Goal: Task Accomplishment & Management: Complete application form

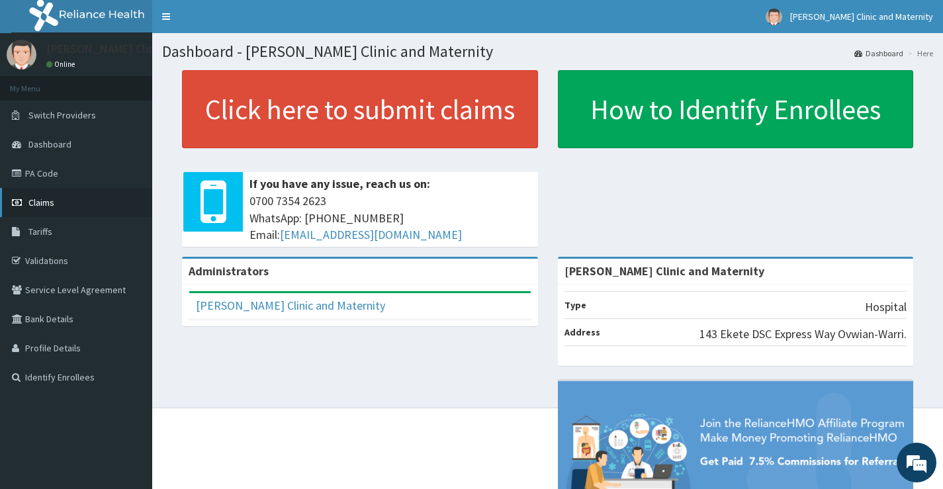
click at [36, 200] on span "Claims" at bounding box center [41, 203] width 26 height 12
click at [49, 169] on link "PA Code" at bounding box center [76, 173] width 152 height 29
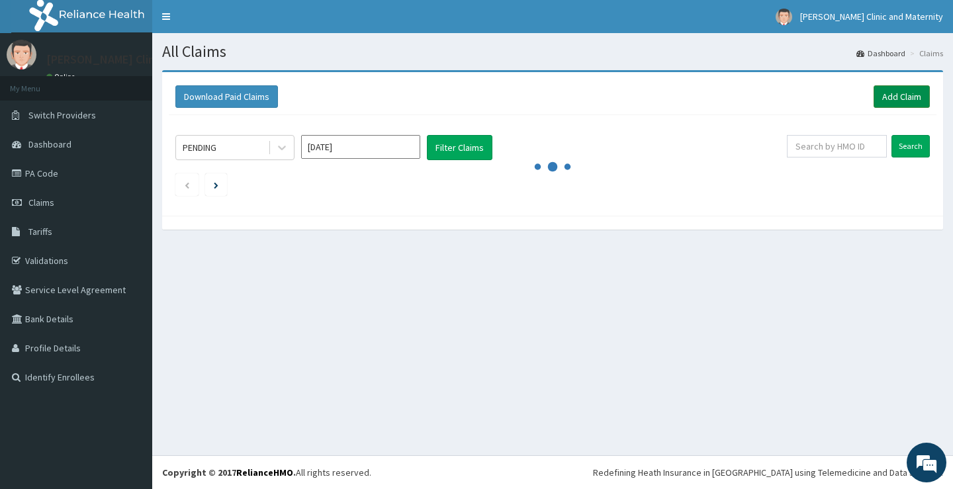
click at [897, 95] on link "Add Claim" at bounding box center [901, 96] width 56 height 22
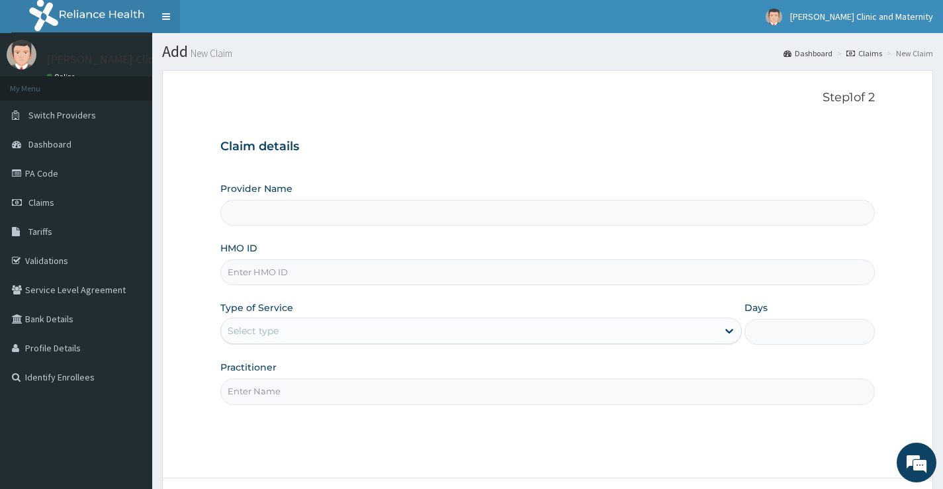
type input "[PERSON_NAME] Clinic and Maternity"
click at [270, 279] on input "HMO ID" at bounding box center [547, 272] width 654 height 26
paste input "CLM/10049/B"
type input "CLM/10049/B"
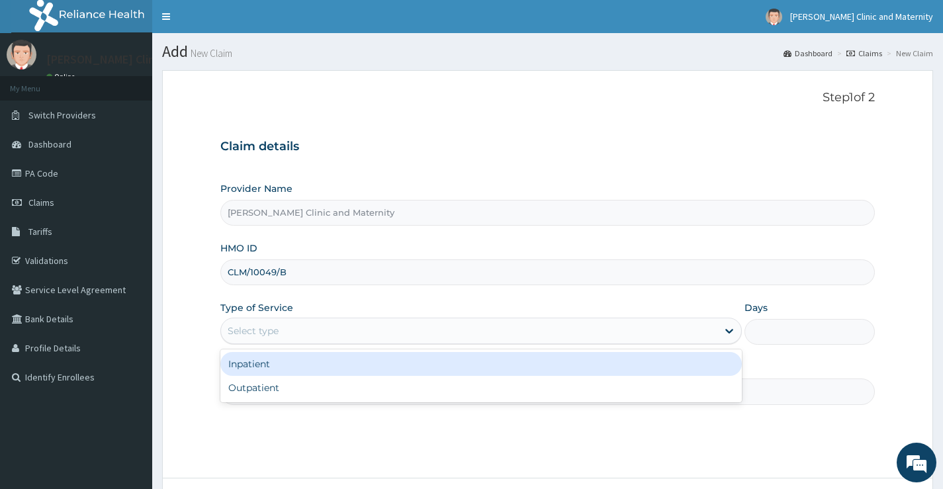
click at [270, 328] on div "Select type" at bounding box center [253, 330] width 51 height 13
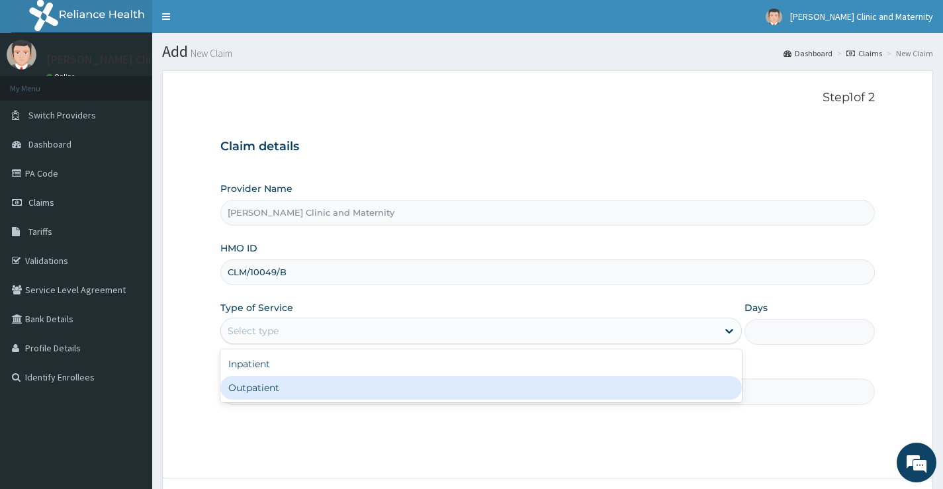
click at [243, 386] on div "Outpatient" at bounding box center [480, 388] width 521 height 24
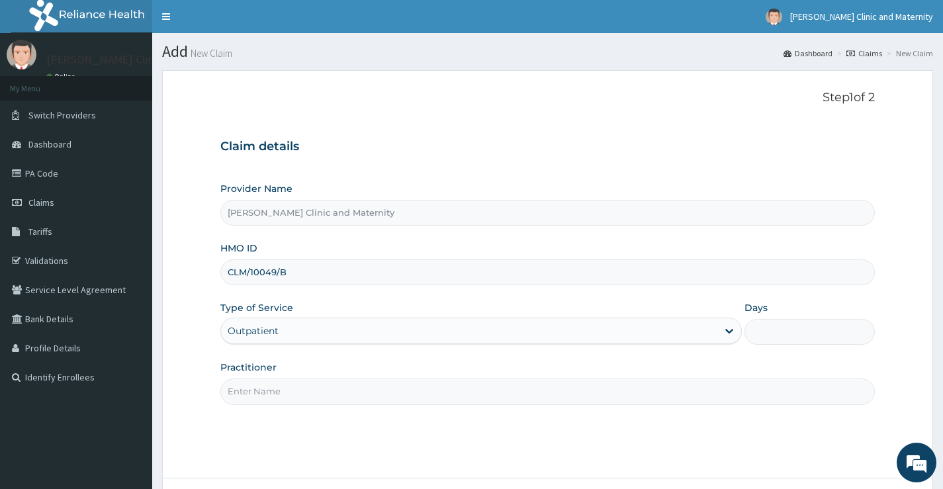
type input "1"
click at [253, 392] on input "Practitioner" at bounding box center [547, 391] width 654 height 26
click at [266, 391] on input "DR ANYANWU" at bounding box center [547, 391] width 654 height 26
click at [314, 392] on input "DR ANYANWU" at bounding box center [547, 391] width 654 height 26
drag, startPoint x: 306, startPoint y: 392, endPoint x: 173, endPoint y: 393, distance: 133.0
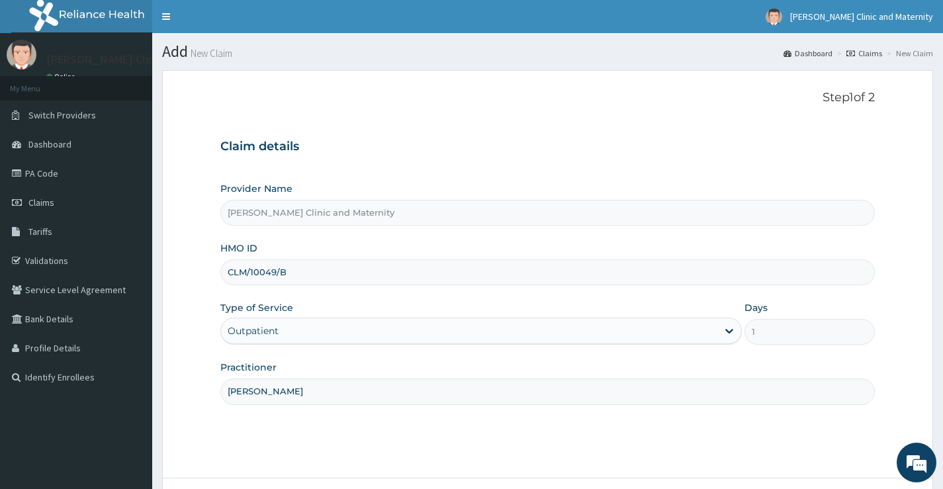
click at [173, 393] on form "Step 1 of 2 Claim details Provider Name Lonia Clinic and Maternity HMO ID CLM/1…" at bounding box center [547, 311] width 771 height 482
type input "e"
type input "Dr Elvis"
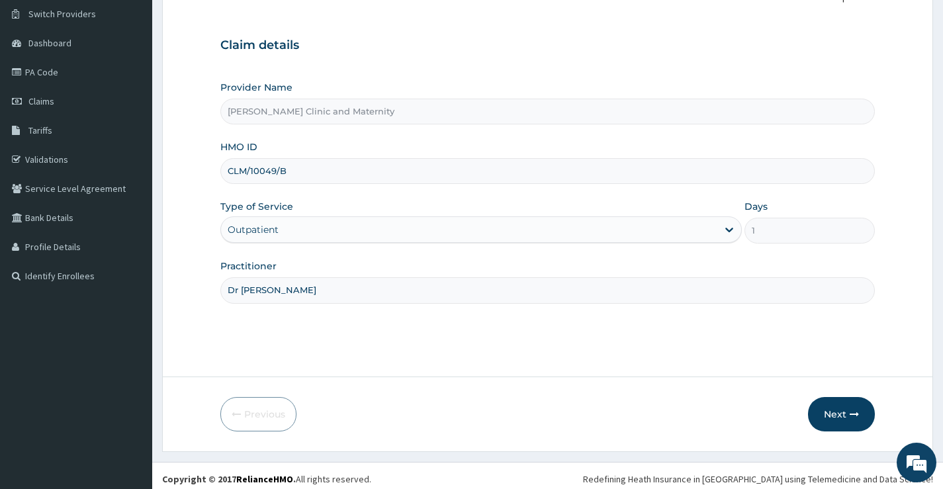
scroll to position [108, 0]
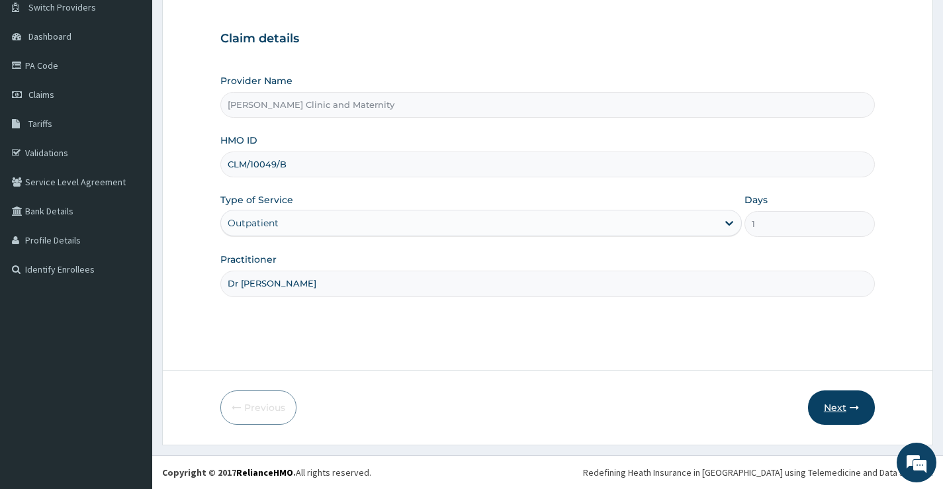
click at [841, 404] on button "Next" at bounding box center [841, 407] width 67 height 34
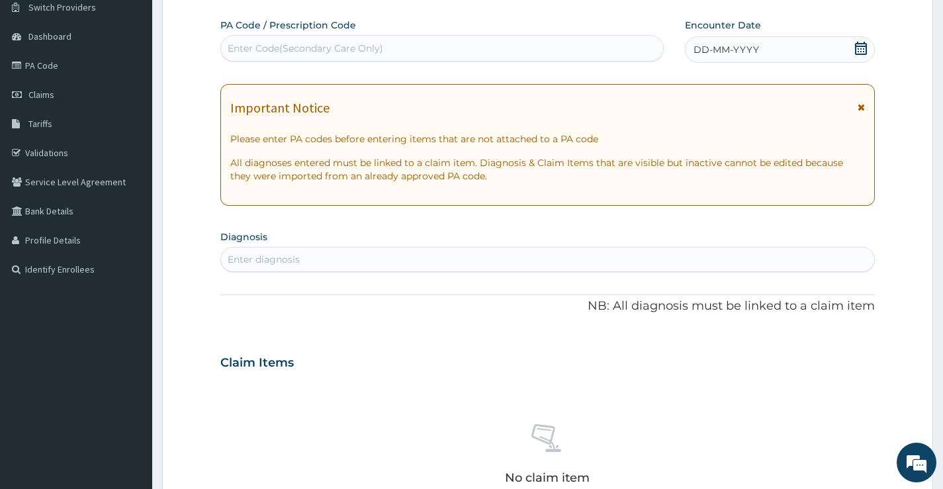
click at [715, 49] on span "DD-MM-YYYY" at bounding box center [726, 49] width 66 height 13
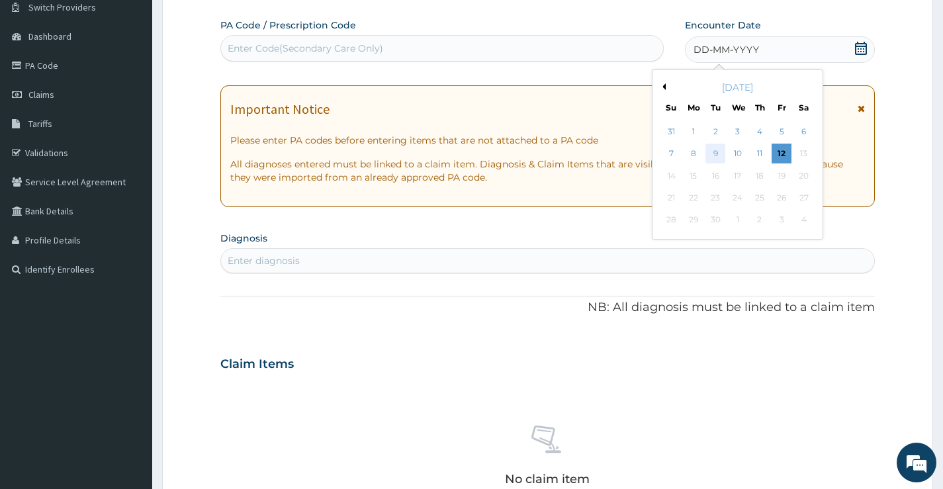
click at [709, 152] on div "9" at bounding box center [715, 154] width 20 height 20
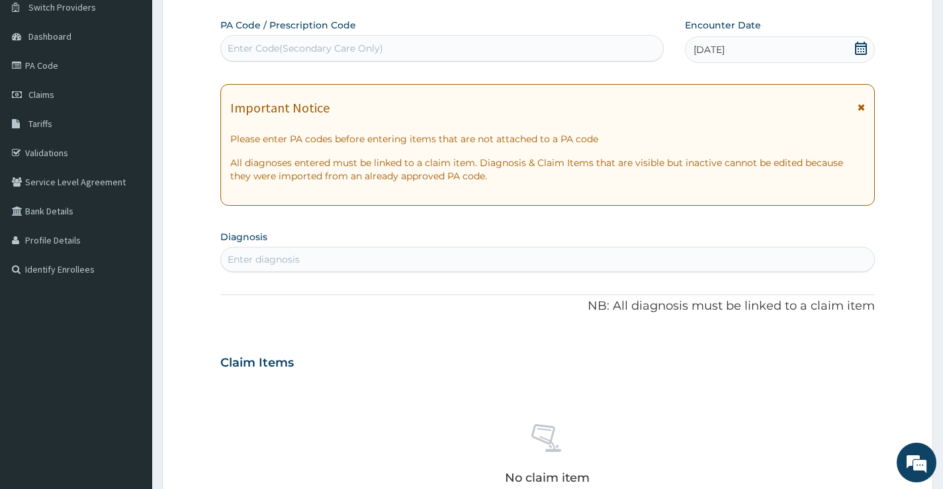
click at [285, 261] on div "Enter diagnosis" at bounding box center [264, 259] width 72 height 13
drag, startPoint x: 285, startPoint y: 48, endPoint x: 262, endPoint y: 47, distance: 23.2
click at [262, 47] on div "Enter Code(Secondary Care Only)" at bounding box center [305, 48] width 155 height 13
type input "P"
type input "PA/349445"
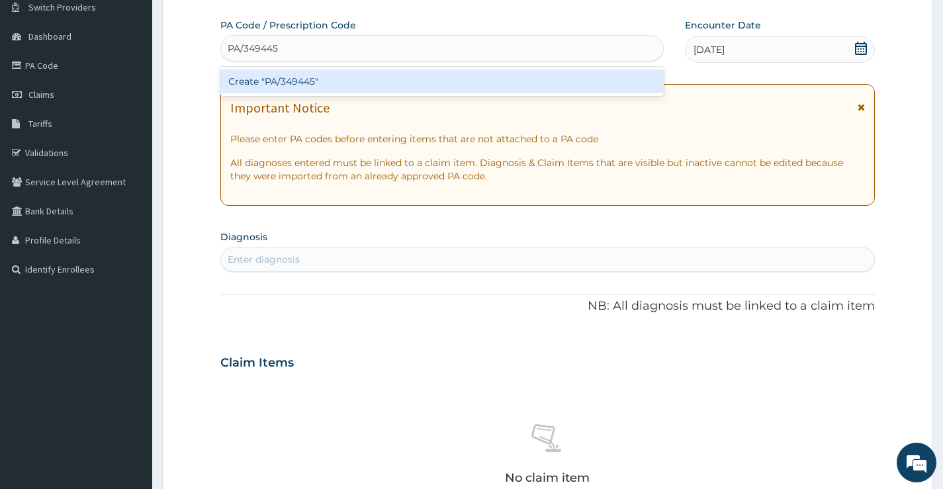
click at [290, 81] on div "Create "PA/349445"" at bounding box center [441, 81] width 443 height 24
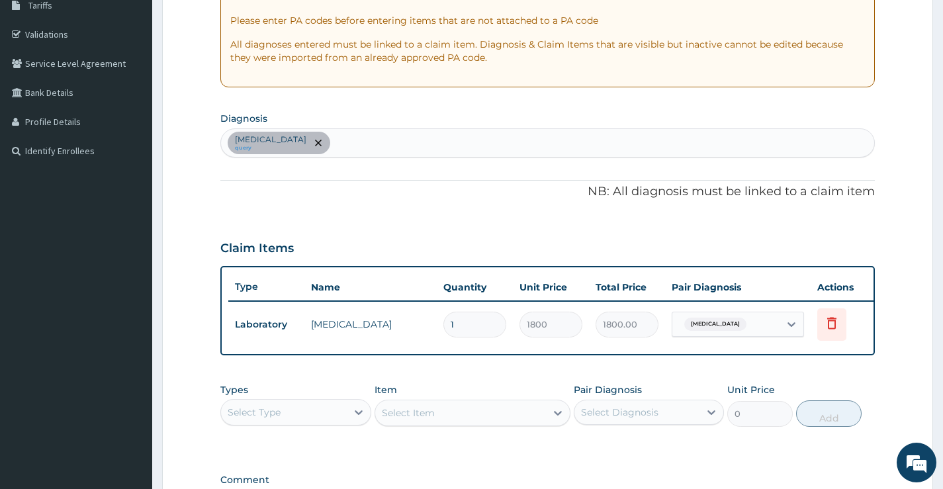
scroll to position [412, 0]
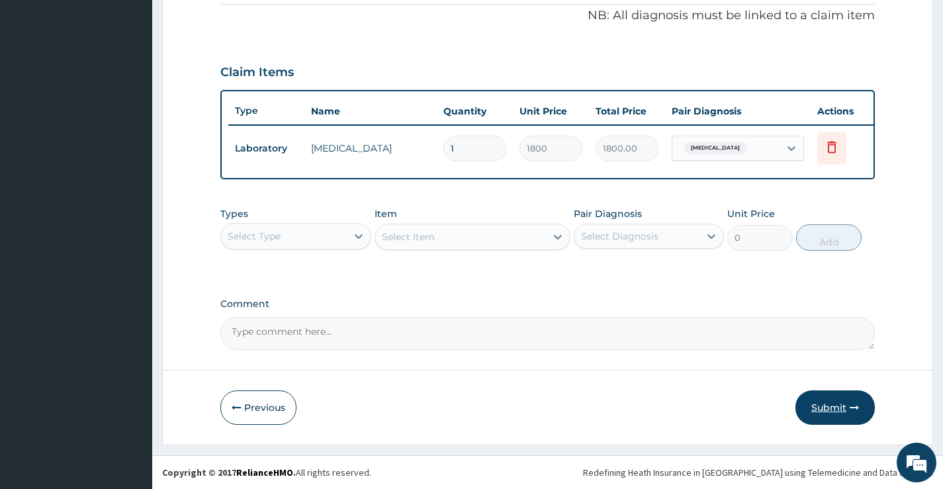
click at [820, 410] on button "Submit" at bounding box center [834, 407] width 79 height 34
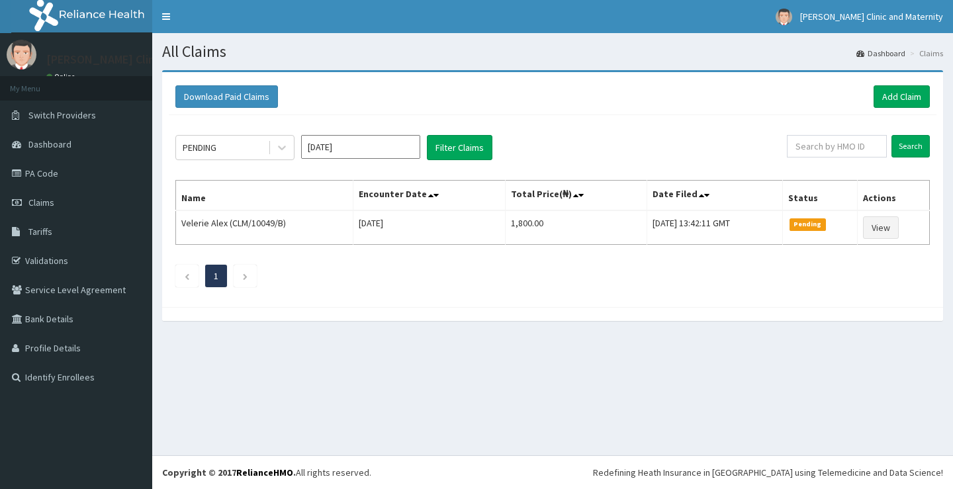
click at [902, 94] on link "Add Claim" at bounding box center [901, 96] width 56 height 22
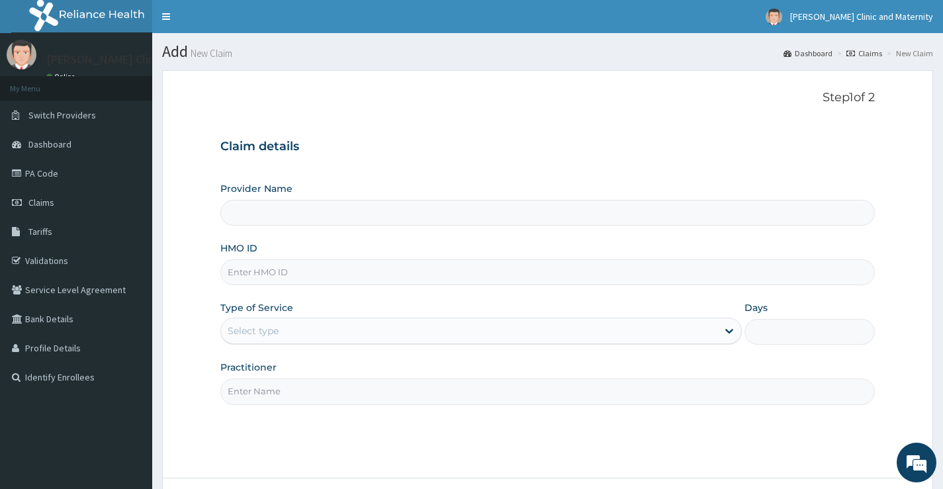
type input "[PERSON_NAME] Clinic and Maternity"
paste input "CLM/10049/B"
type input "CLM/10049/B"
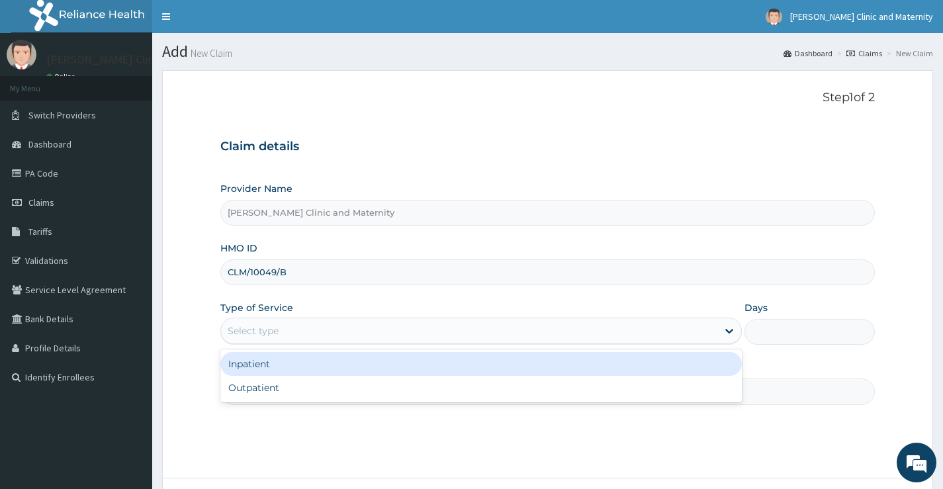
click at [261, 331] on div "Select type" at bounding box center [253, 330] width 51 height 13
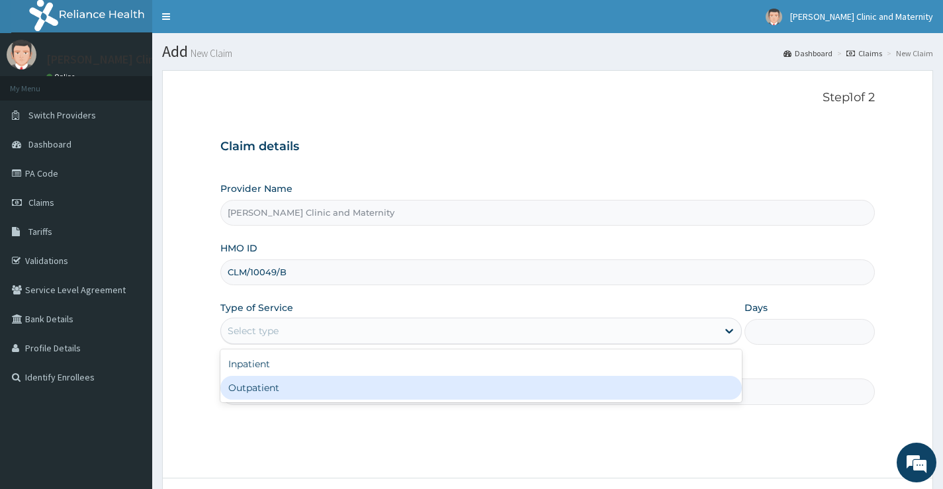
click at [261, 385] on div "Outpatient" at bounding box center [480, 388] width 521 height 24
type input "1"
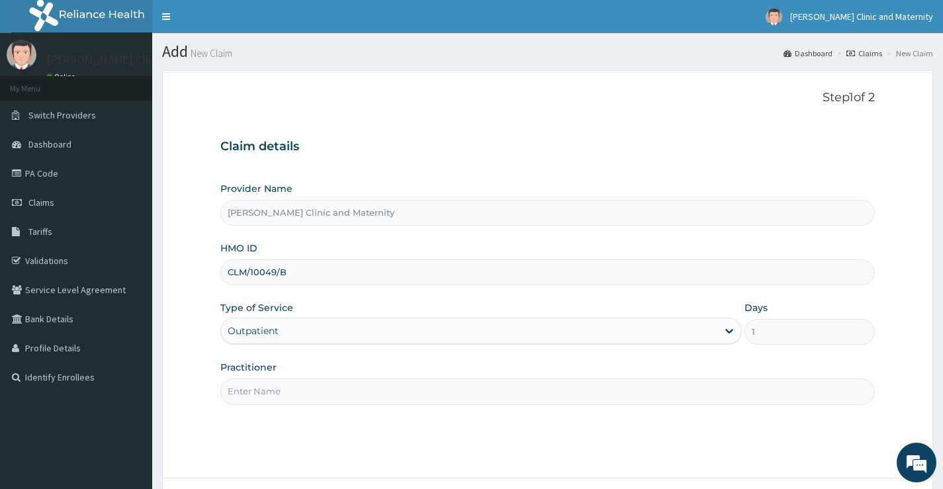
click at [261, 386] on input "Practitioner" at bounding box center [547, 391] width 654 height 26
type input "Dr [PERSON_NAME]"
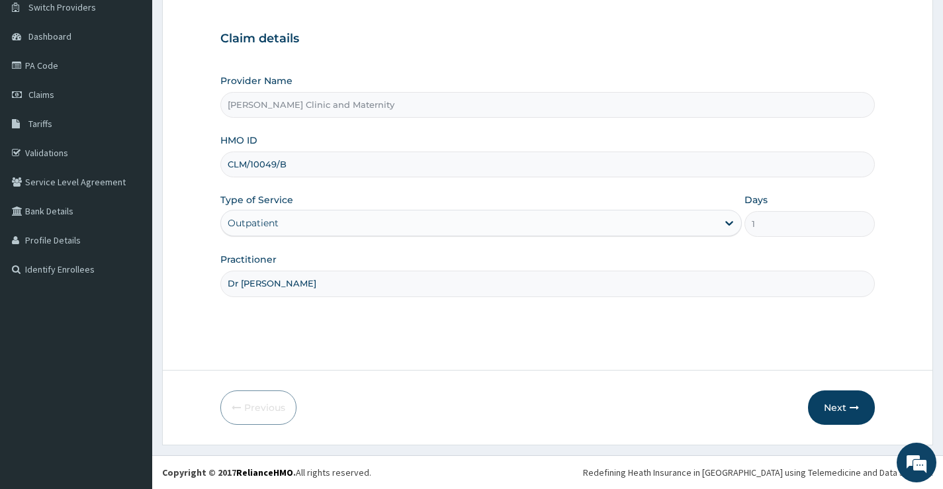
click at [244, 163] on input "CLM/10049/B" at bounding box center [547, 165] width 654 height 26
type input "CLM/10049/B"
click at [841, 400] on button "Next" at bounding box center [841, 407] width 67 height 34
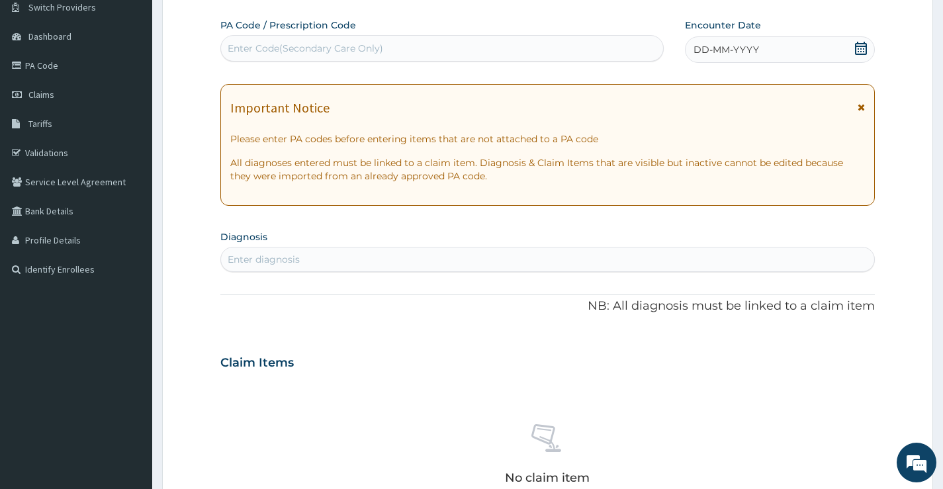
click at [719, 55] on span "DD-MM-YYYY" at bounding box center [726, 49] width 66 height 13
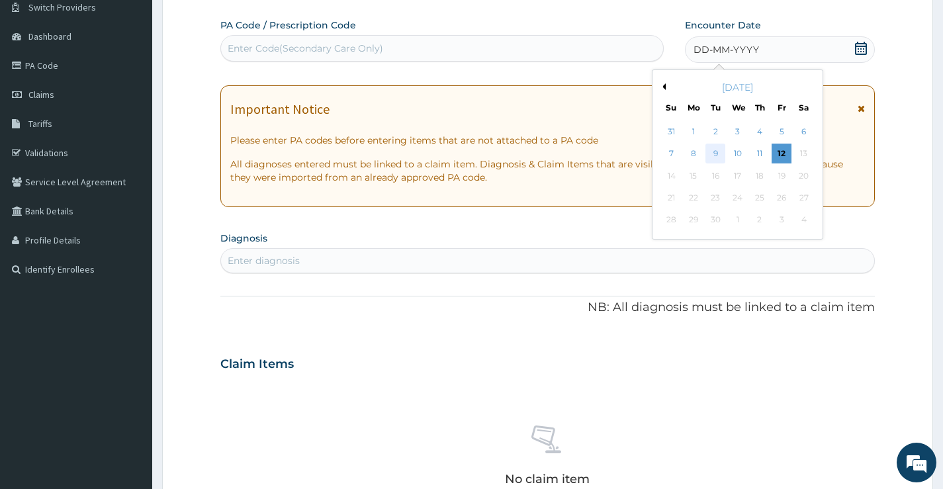
click at [721, 152] on div "9" at bounding box center [715, 154] width 20 height 20
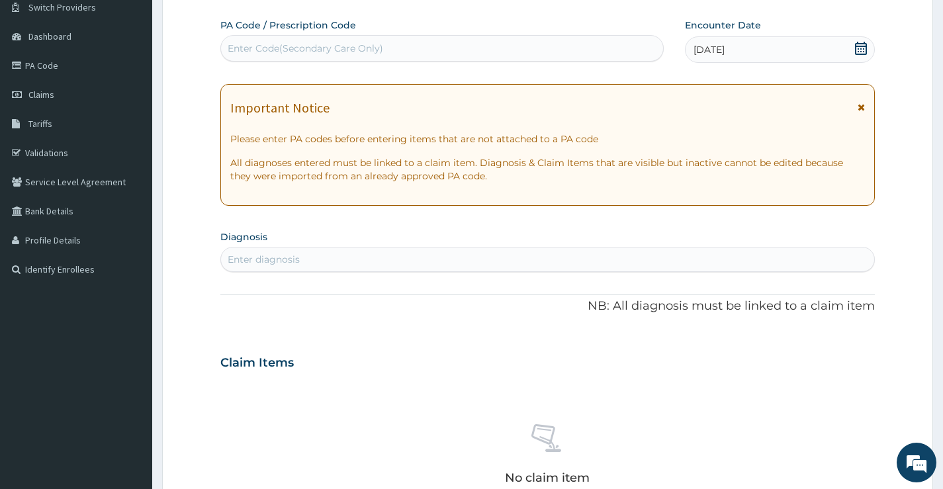
click at [362, 259] on div "Enter diagnosis" at bounding box center [547, 259] width 653 height 21
click at [238, 263] on div "Enter diagnosis" at bounding box center [264, 259] width 72 height 13
type input "MALA"
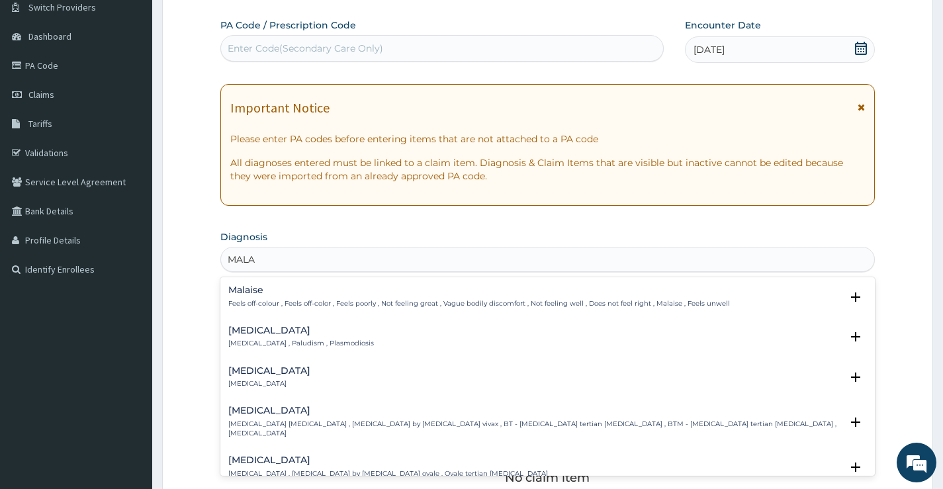
click at [254, 336] on div "Malaria Malaria , Paludism , Plasmodiosis" at bounding box center [301, 337] width 146 height 23
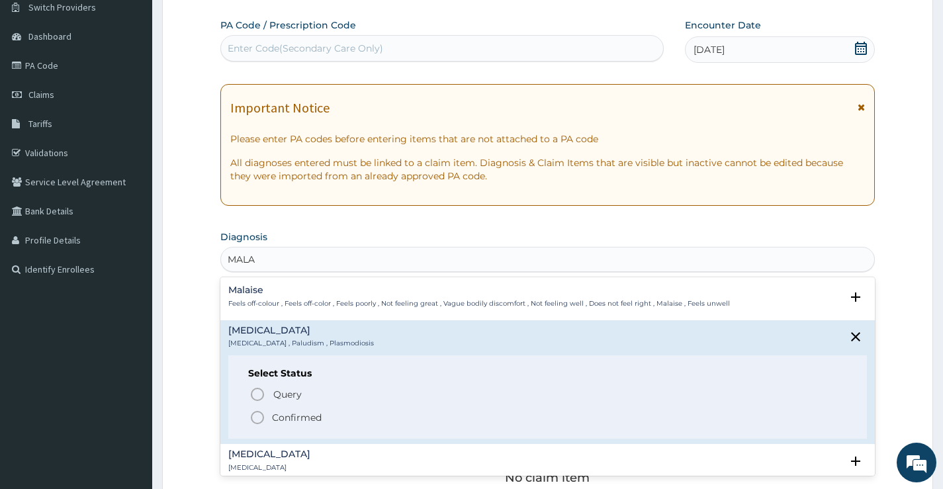
click at [260, 413] on circle "status option filled" at bounding box center [257, 418] width 12 height 12
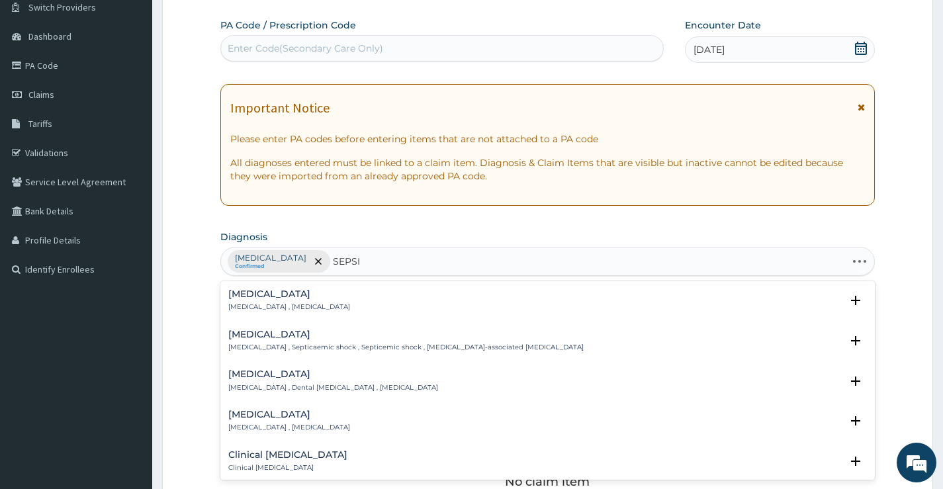
type input "SEPSIS"
click at [263, 296] on h4 "[MEDICAL_DATA]" at bounding box center [289, 294] width 122 height 10
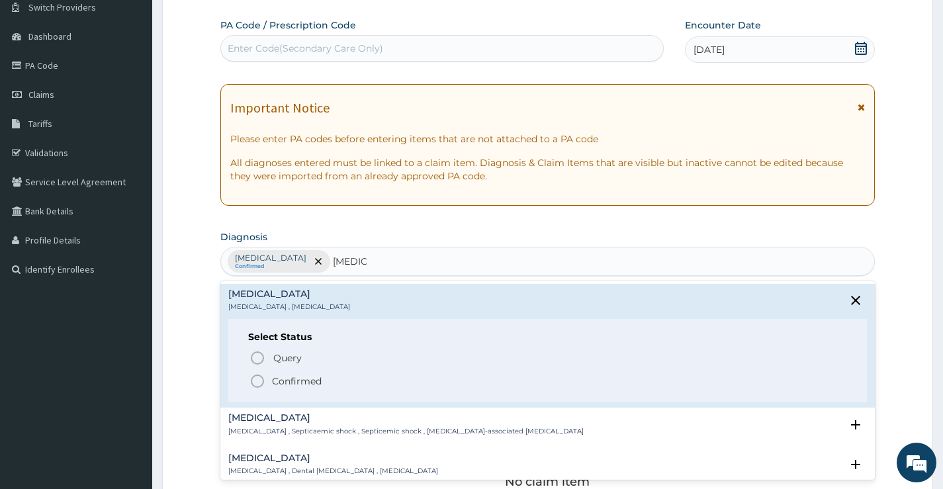
click at [261, 375] on icon "status option filled" at bounding box center [257, 381] width 16 height 16
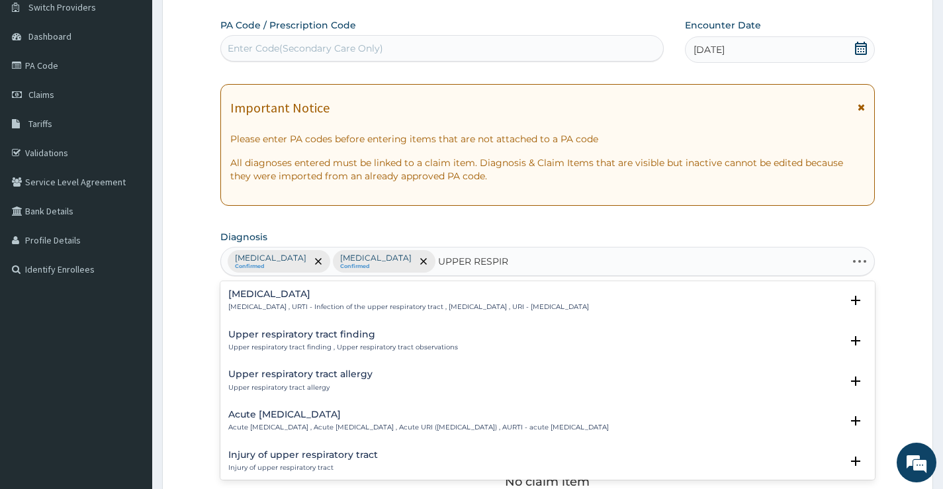
type input "UPPER RESPIRA"
click at [341, 302] on div "Upper respiratory infection Upper respiratory infection , URTI - Infection of t…" at bounding box center [408, 300] width 361 height 23
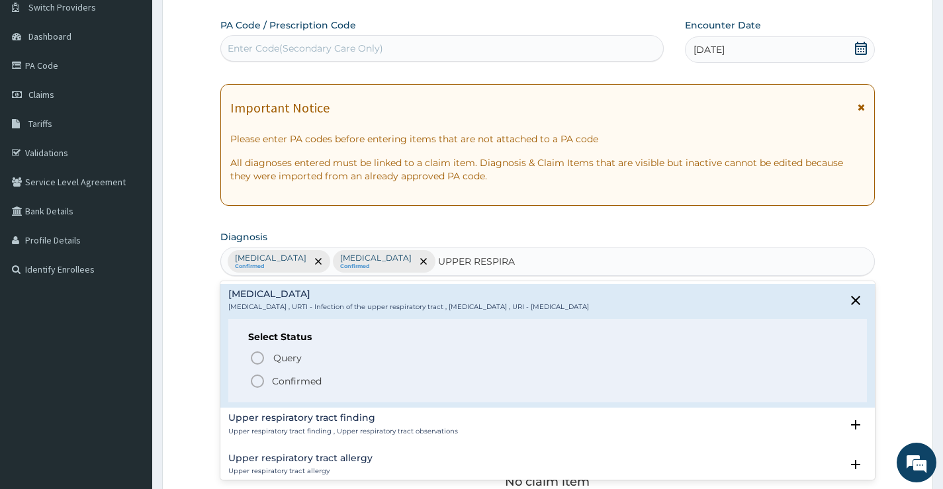
click at [277, 379] on p "Confirmed" at bounding box center [297, 381] width 50 height 13
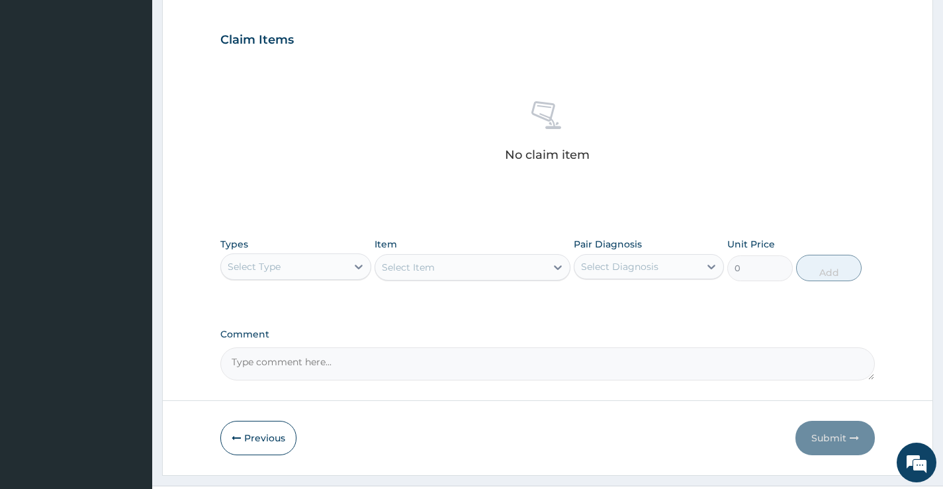
scroll to position [439, 0]
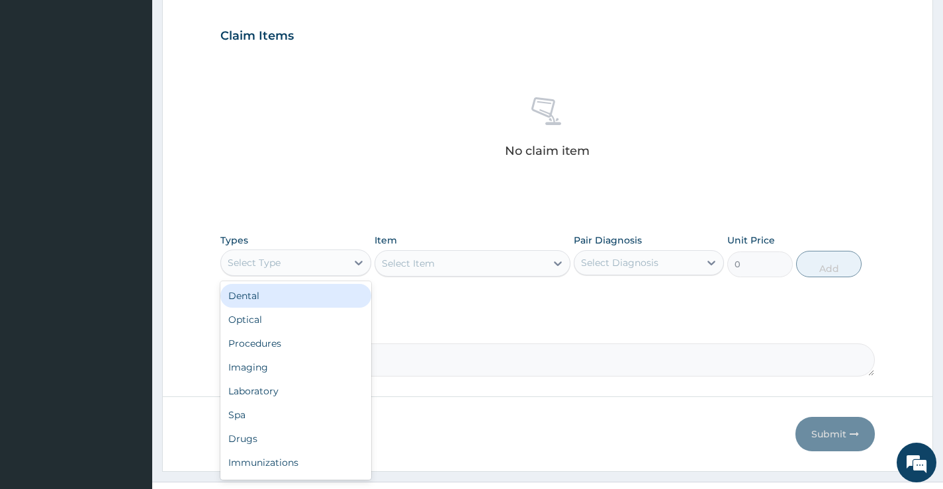
click at [321, 255] on div "Select Type" at bounding box center [283, 262] width 125 height 21
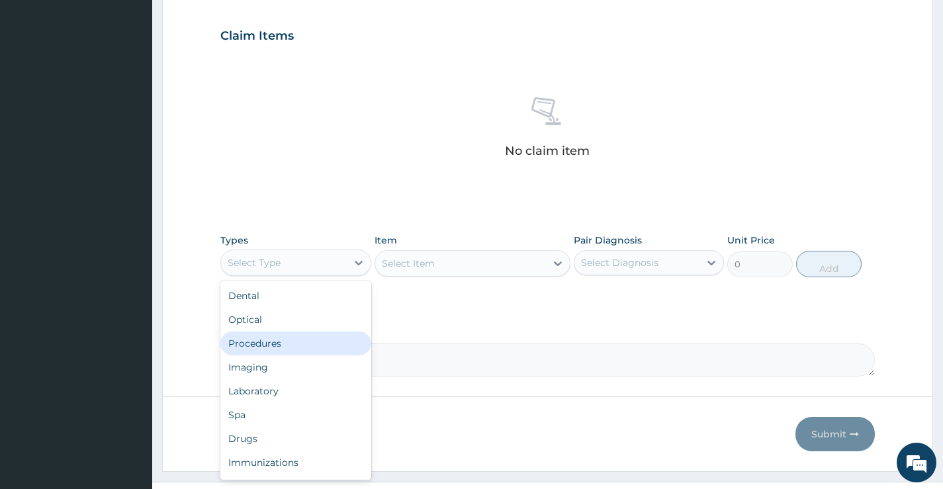
click at [288, 344] on div "Procedures" at bounding box center [295, 344] width 150 height 24
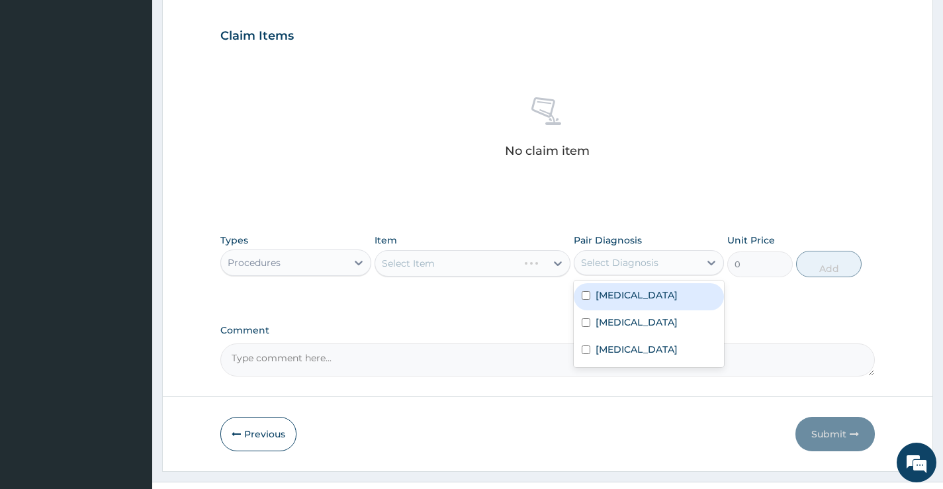
click at [654, 259] on div "Select Diagnosis" at bounding box center [619, 262] width 77 height 13
click at [637, 302] on div "[MEDICAL_DATA]" at bounding box center [649, 296] width 150 height 27
checkbox input "true"
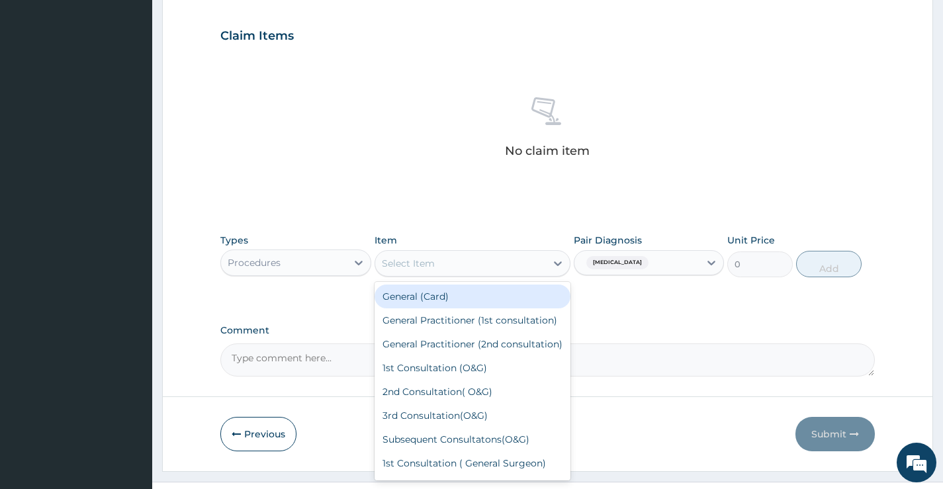
click at [503, 261] on div "Select Item" at bounding box center [460, 263] width 171 height 21
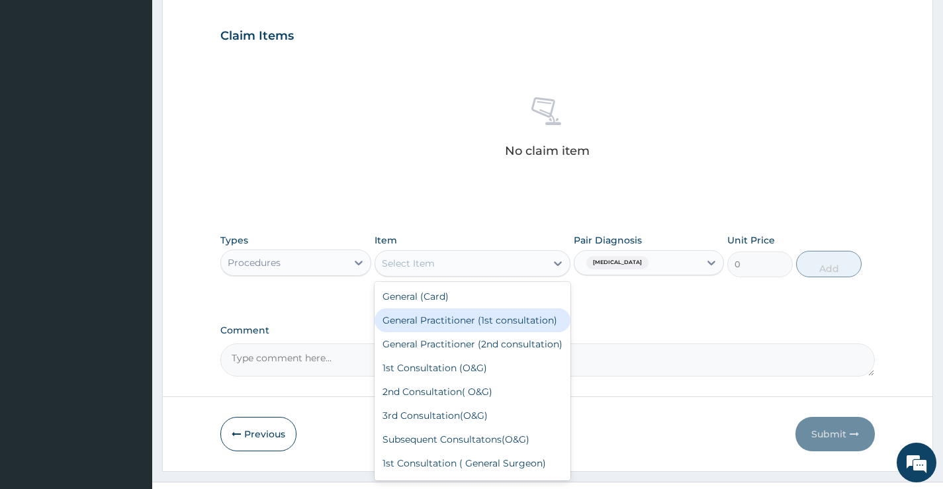
click at [475, 324] on div "General Practitioner (1st consultation)" at bounding box center [473, 320] width 197 height 24
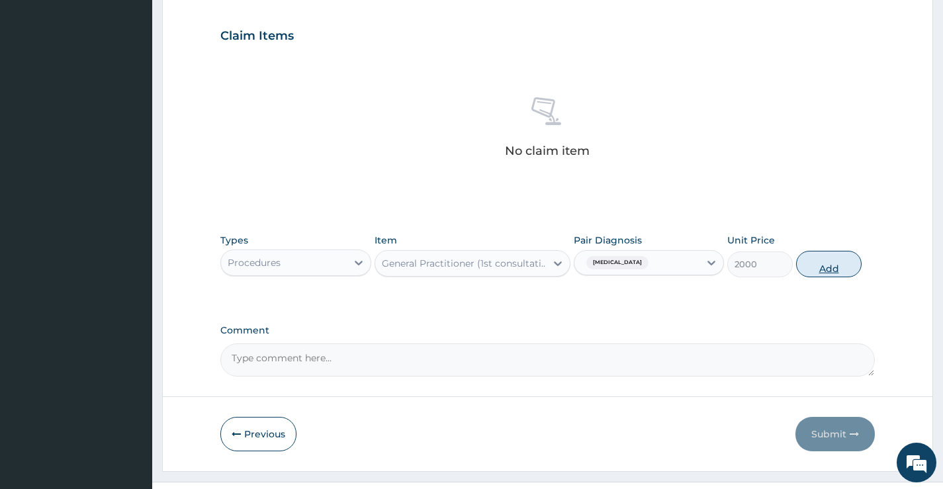
click at [834, 258] on button "Add" at bounding box center [829, 264] width 66 height 26
type input "0"
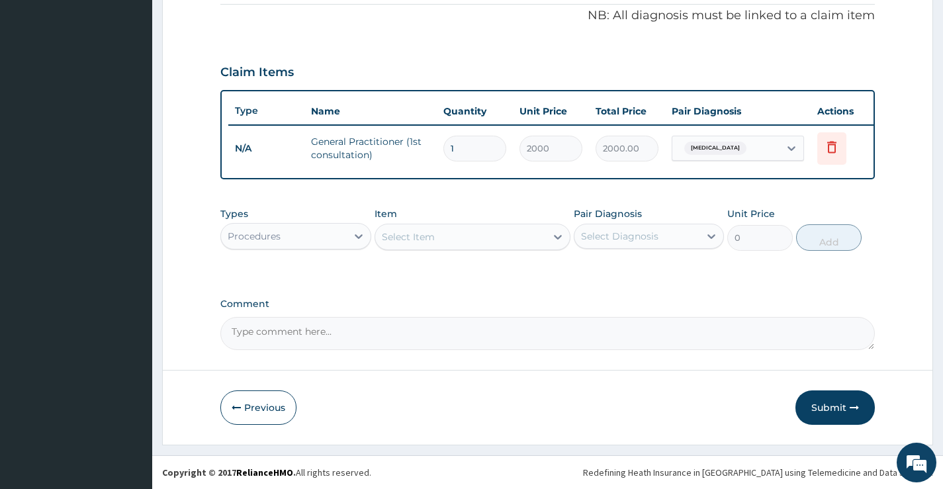
scroll to position [412, 0]
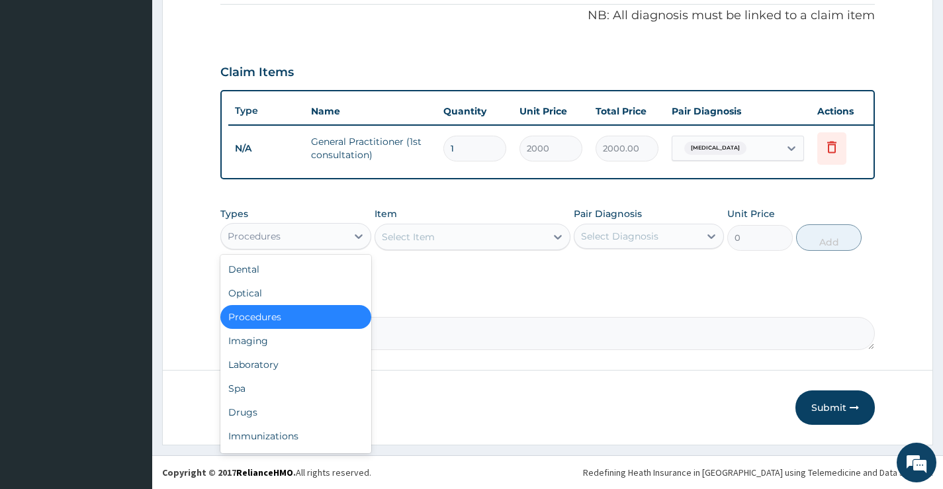
click at [308, 238] on div "Procedures" at bounding box center [283, 236] width 125 height 21
click at [267, 363] on div "Laboratory" at bounding box center [295, 365] width 150 height 24
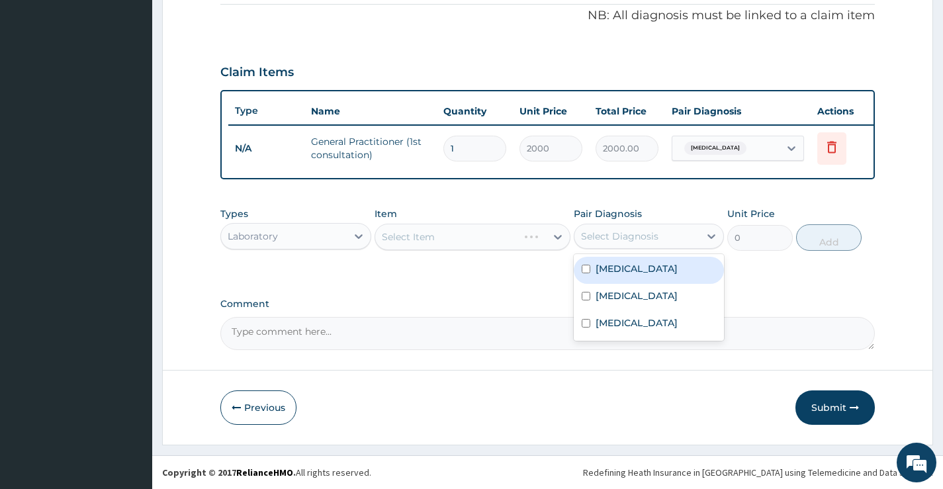
click at [626, 235] on div "Select Diagnosis" at bounding box center [619, 236] width 77 height 13
click at [605, 273] on label "[MEDICAL_DATA]" at bounding box center [637, 268] width 82 height 13
checkbox input "true"
click at [481, 229] on div "Select Item" at bounding box center [460, 236] width 171 height 21
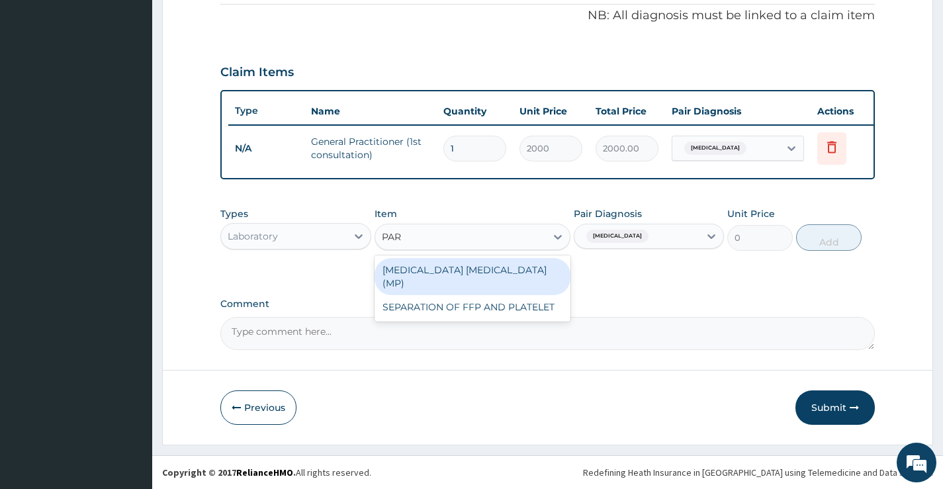
type input "PARA"
click at [463, 268] on div "MALARIA PARASITE (MP)" at bounding box center [473, 276] width 197 height 37
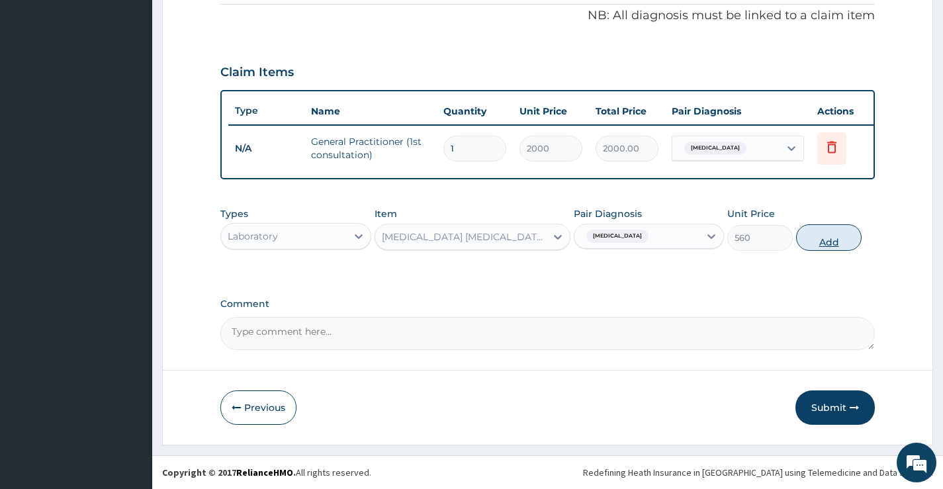
click at [832, 240] on button "Add" at bounding box center [829, 237] width 66 height 26
type input "0"
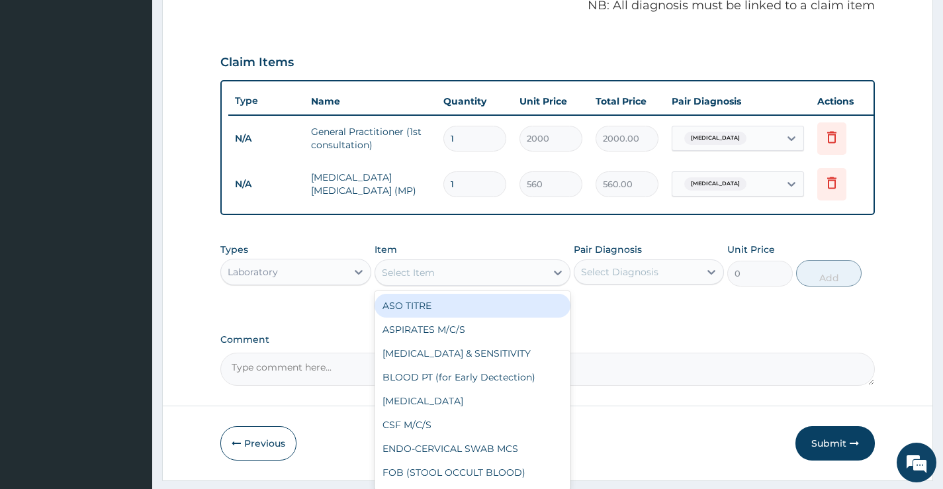
click at [427, 279] on div "Select Item" at bounding box center [408, 272] width 53 height 13
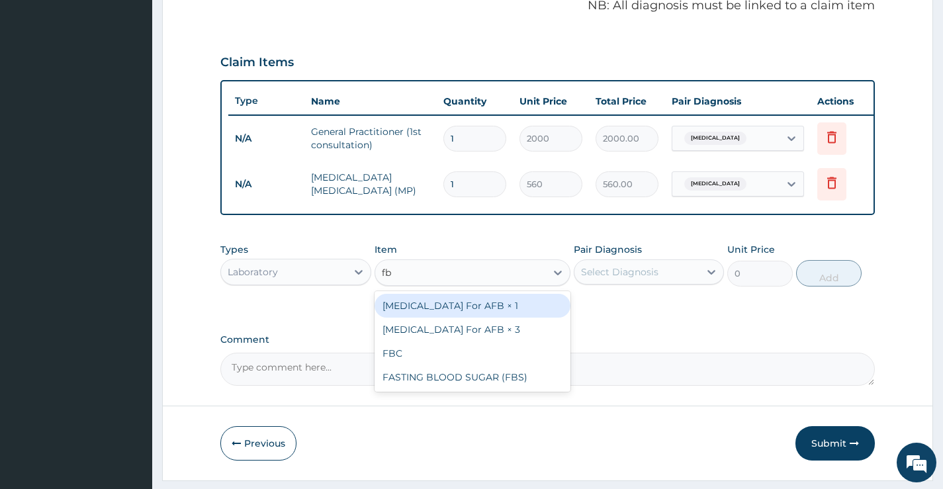
type input "fbc"
click at [432, 316] on div "FBC" at bounding box center [473, 306] width 197 height 24
type input "2500"
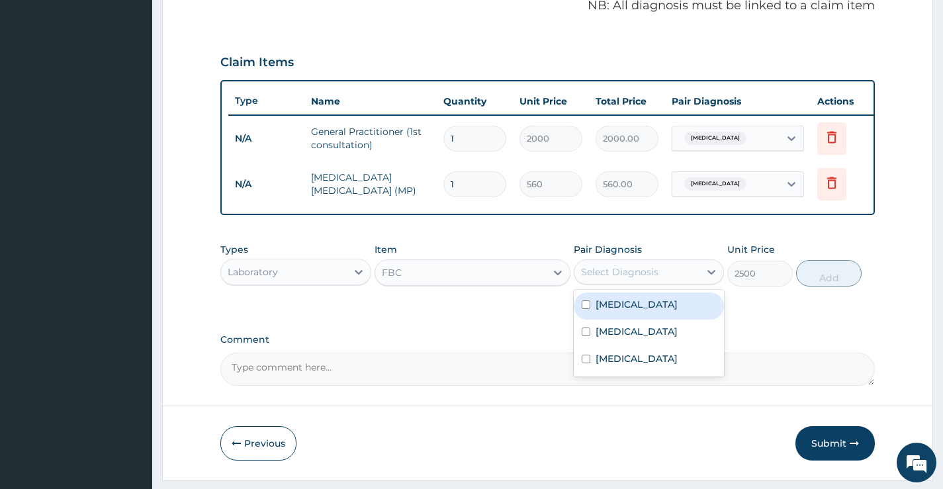
drag, startPoint x: 617, startPoint y: 287, endPoint x: 609, endPoint y: 288, distance: 8.2
click div "Select Diagnosis"
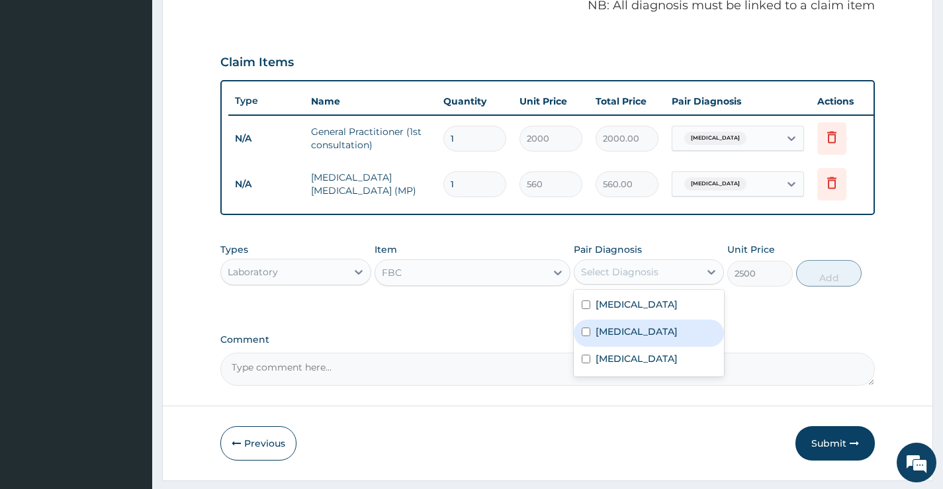
click label "[MEDICAL_DATA]"
checkbox input "true"
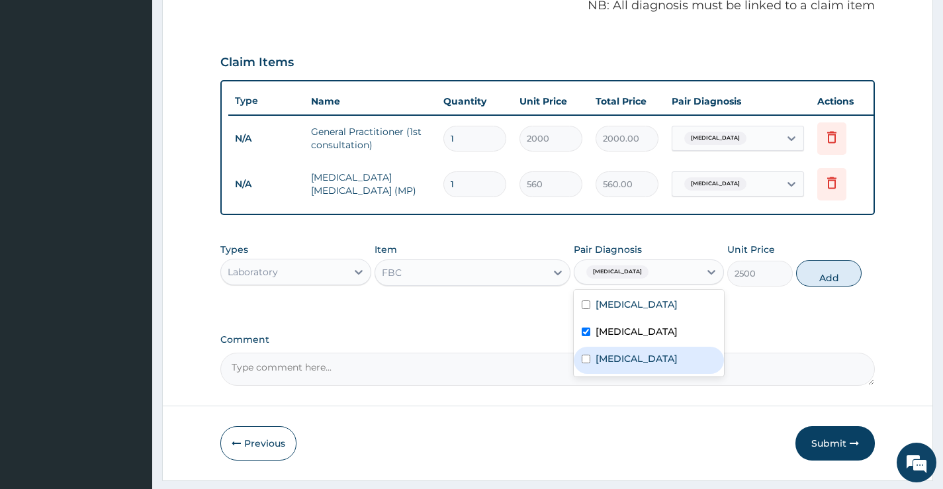
click div "Upper respiratory infection"
checkbox input "true"
click button "Add"
type input "0"
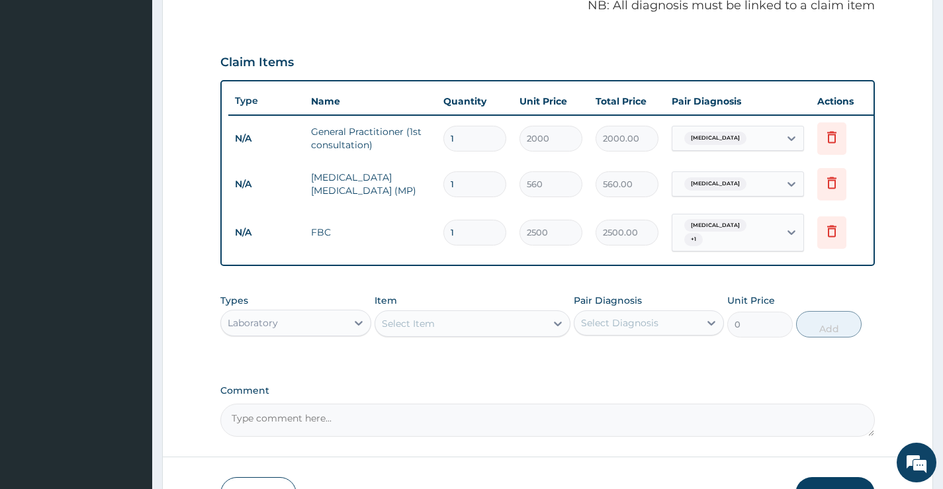
click div "Laboratory"
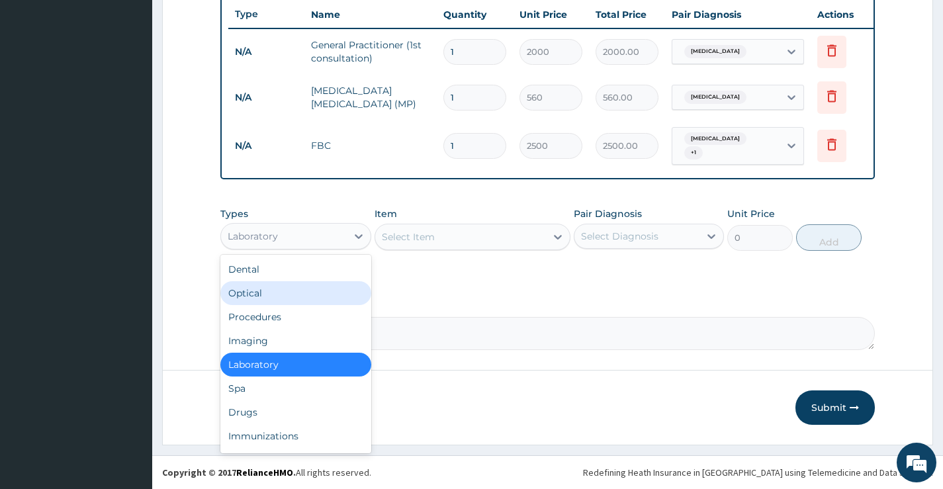
scroll to position [504, 0]
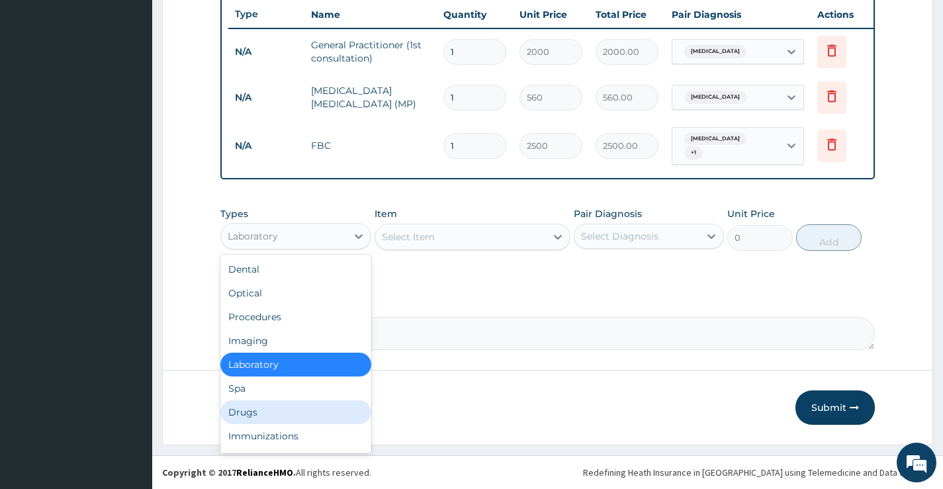
click div "Drugs"
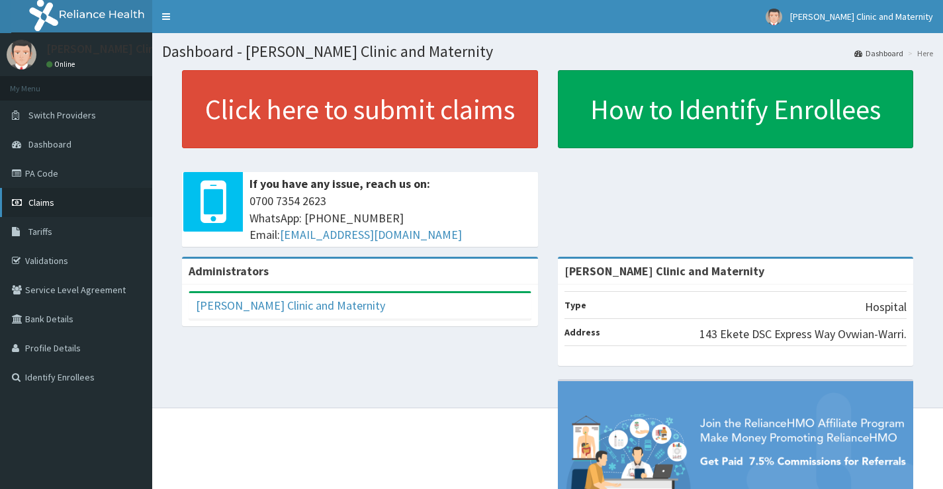
click at [45, 203] on span "Claims" at bounding box center [41, 203] width 26 height 12
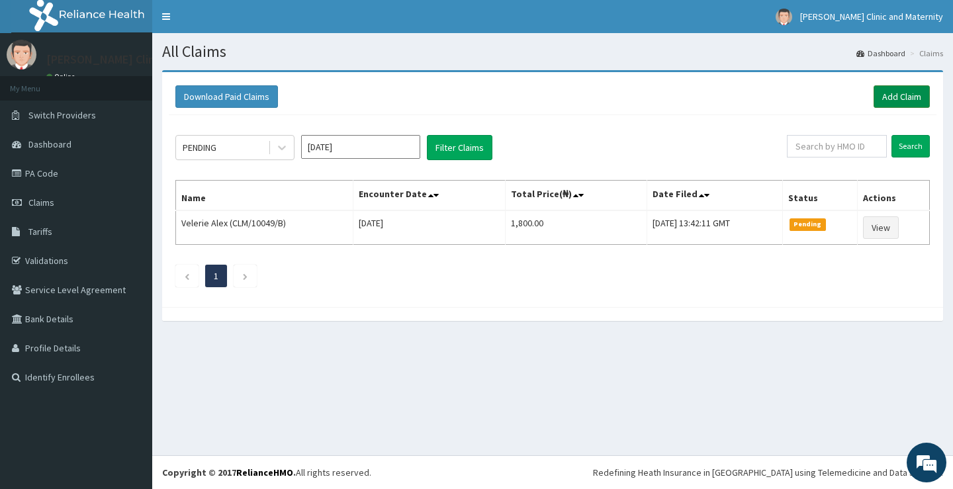
click at [903, 95] on link "Add Claim" at bounding box center [901, 96] width 56 height 22
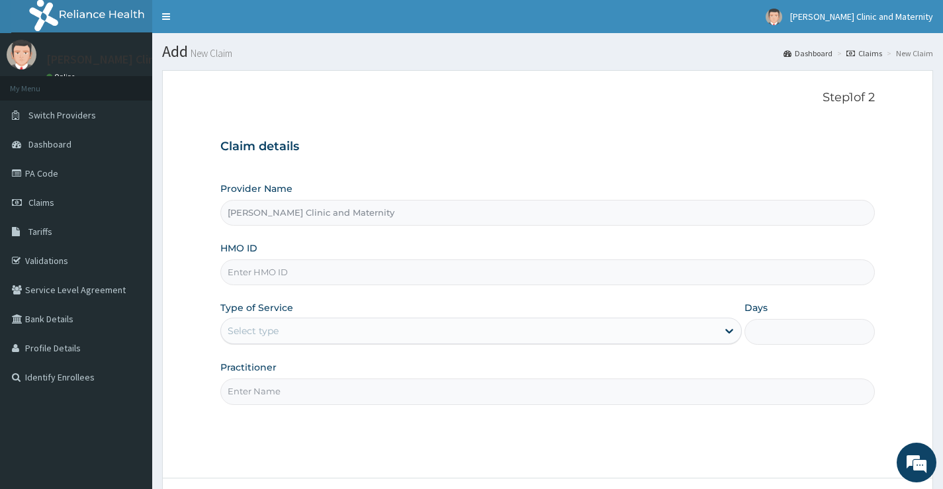
click at [286, 272] on input "HMO ID" at bounding box center [547, 272] width 654 height 26
paste input "CLM/10049/B"
click at [261, 335] on div "Select type" at bounding box center [253, 330] width 51 height 13
click at [248, 271] on input "CLM/10049/B" at bounding box center [547, 272] width 654 height 26
type input "CLM/10049/B"
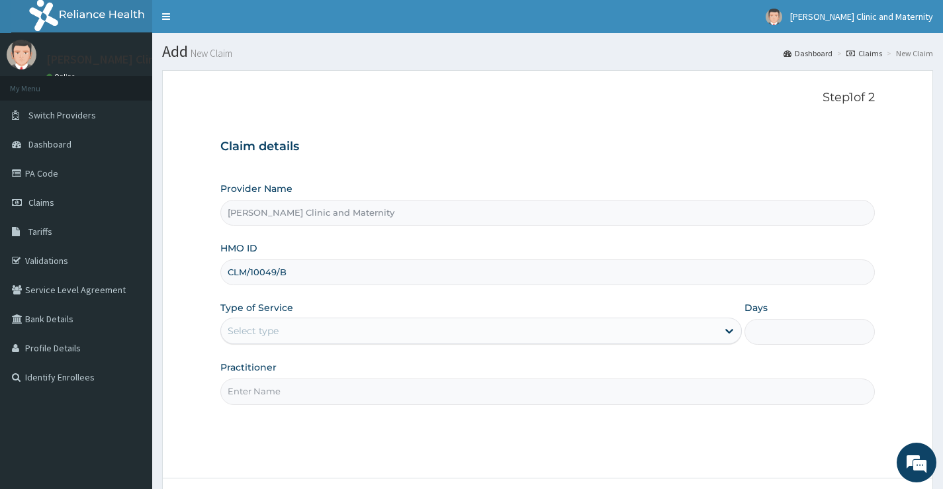
click at [311, 333] on div "Select type" at bounding box center [469, 330] width 496 height 21
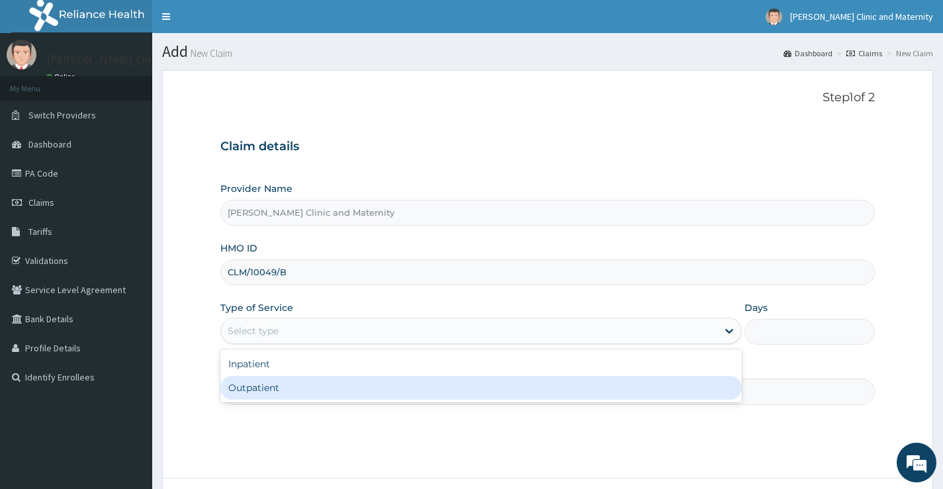
click at [289, 394] on div "Outpatient" at bounding box center [480, 388] width 521 height 24
type input "1"
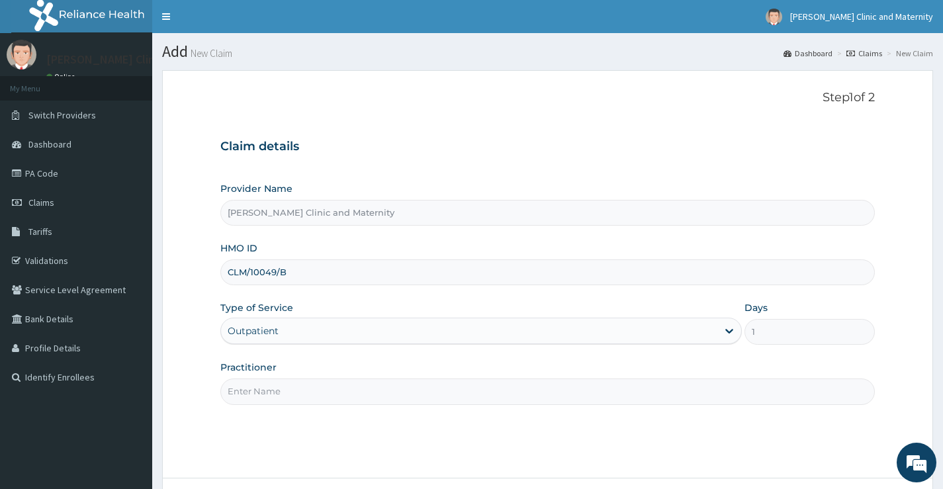
click at [291, 385] on input "Practitioner" at bounding box center [547, 391] width 654 height 26
type input "Dr [PERSON_NAME]"
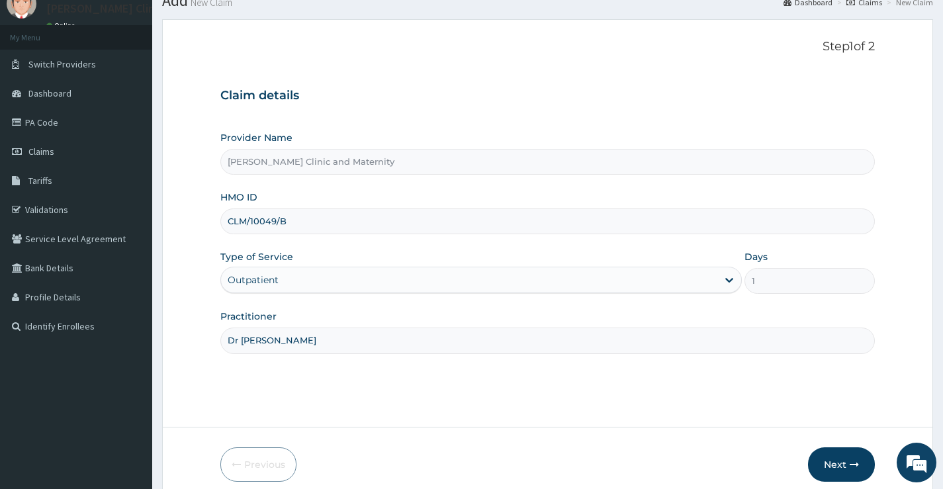
scroll to position [108, 0]
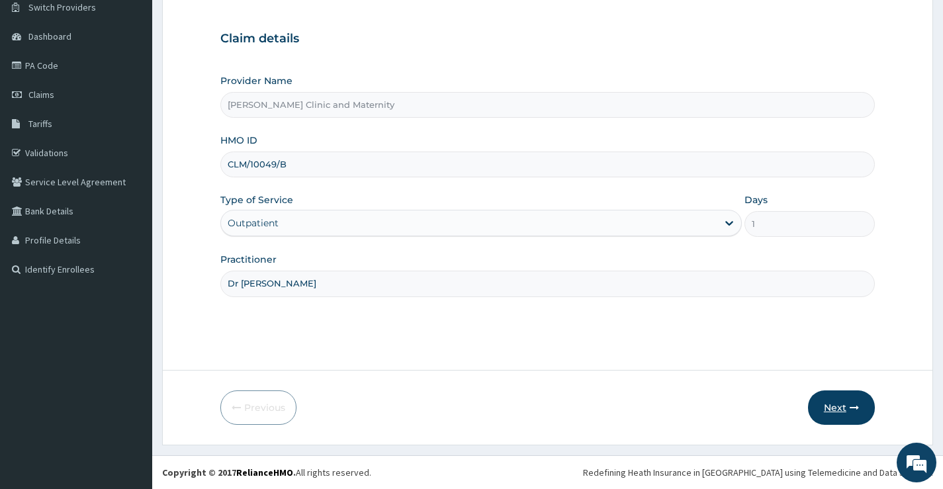
click at [829, 409] on button "Next" at bounding box center [841, 407] width 67 height 34
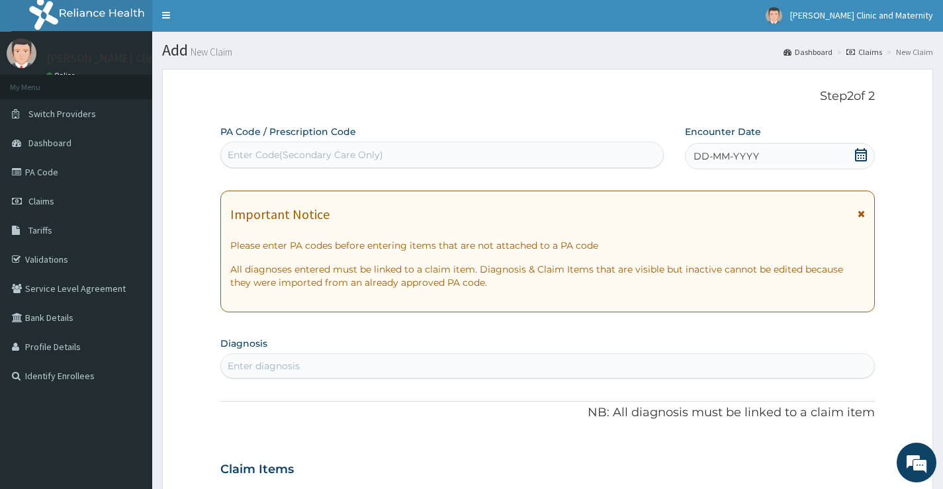
scroll to position [0, 0]
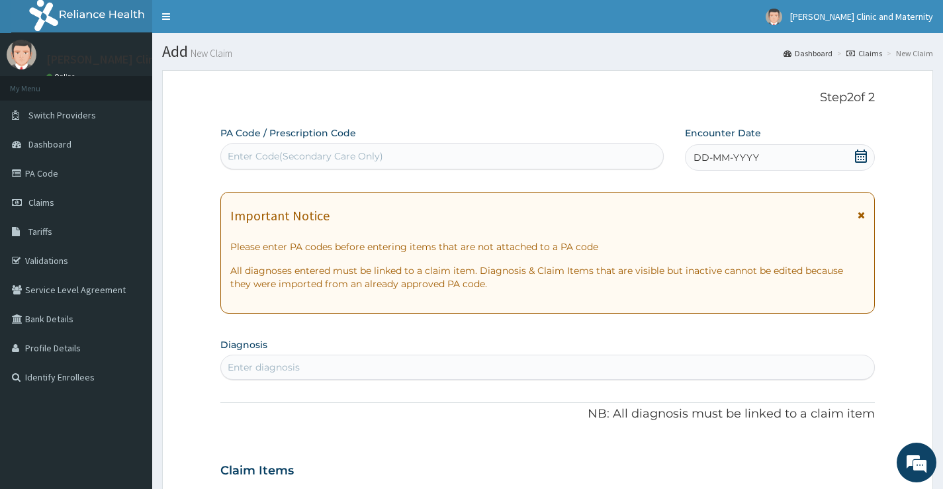
click at [738, 144] on div "DD-MM-YYYY" at bounding box center [780, 157] width 190 height 26
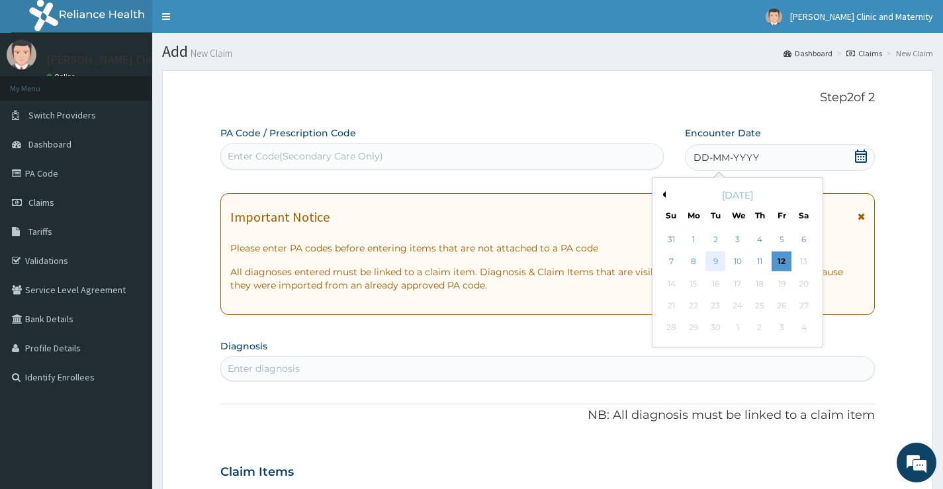
click at [717, 257] on div "9" at bounding box center [715, 262] width 20 height 20
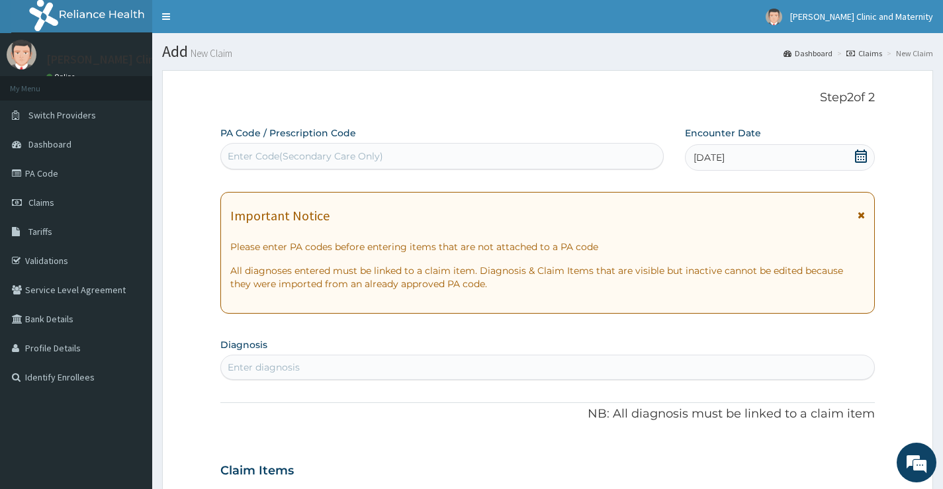
click at [253, 362] on div "Enter diagnosis" at bounding box center [264, 367] width 72 height 13
type input "[MEDICAL_DATA]"
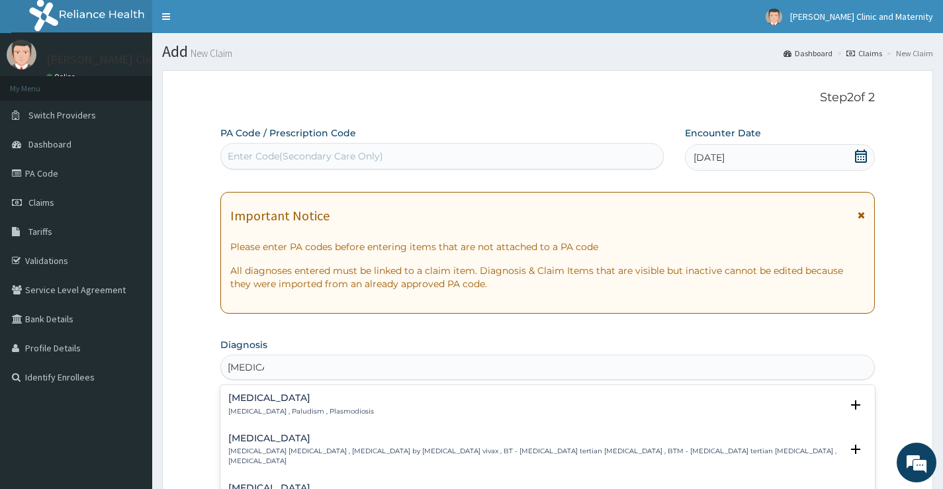
click at [261, 396] on h4 "[MEDICAL_DATA]" at bounding box center [301, 398] width 146 height 10
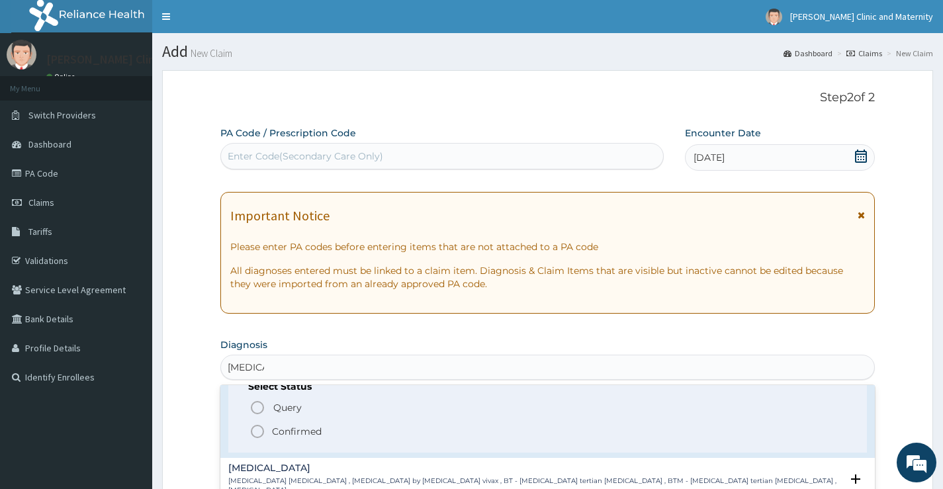
scroll to position [66, 0]
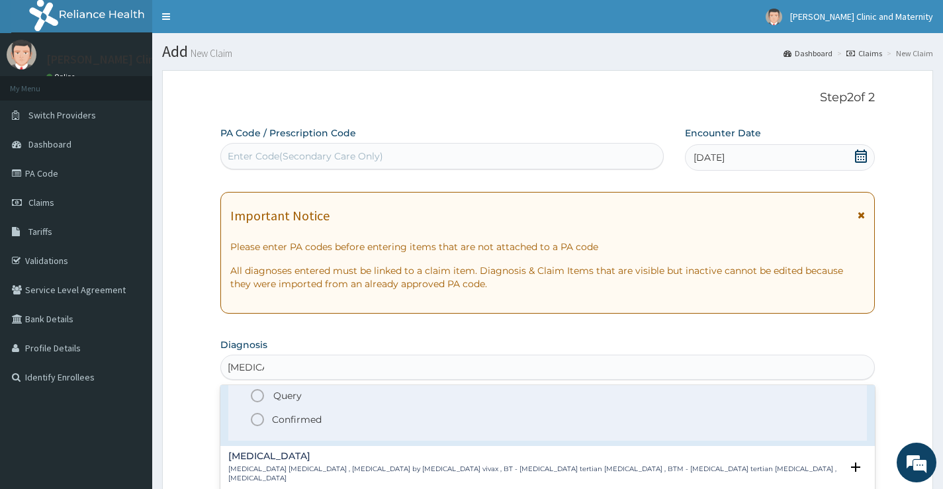
click at [278, 415] on p "Confirmed" at bounding box center [297, 419] width 50 height 13
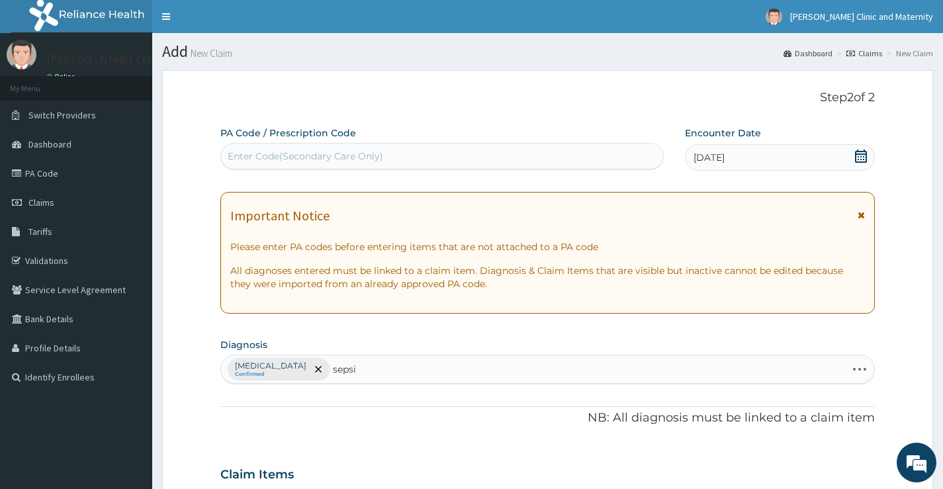
type input "[MEDICAL_DATA]"
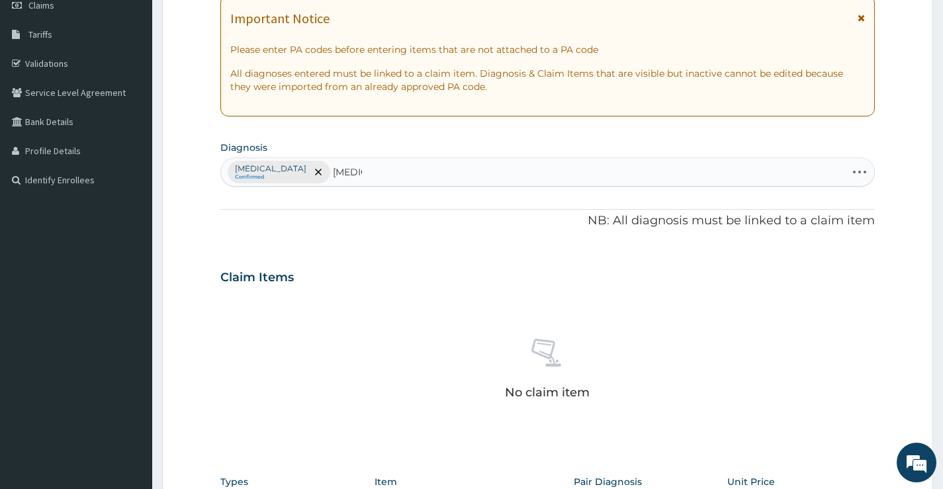
scroll to position [199, 0]
click at [345, 174] on div "[MEDICAL_DATA] Confirmed [MEDICAL_DATA] [MEDICAL_DATA]" at bounding box center [533, 171] width 625 height 28
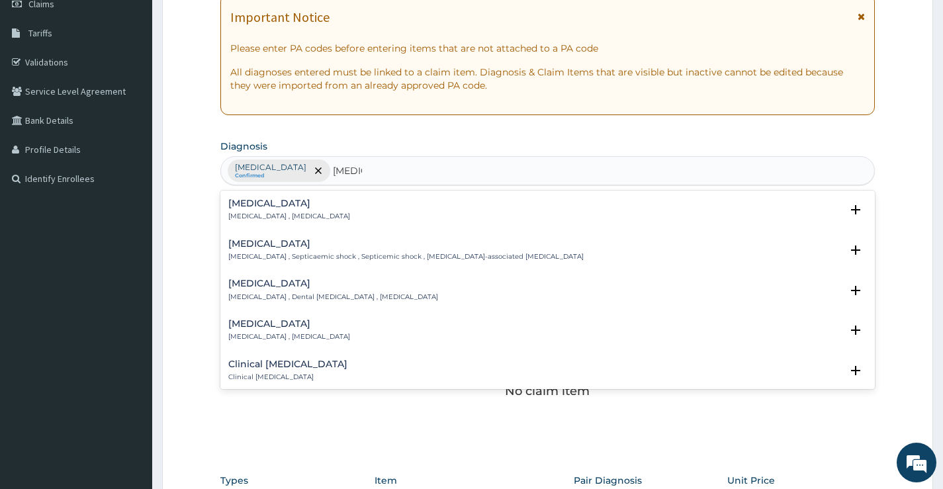
click at [256, 204] on h4 "[MEDICAL_DATA]" at bounding box center [289, 204] width 122 height 10
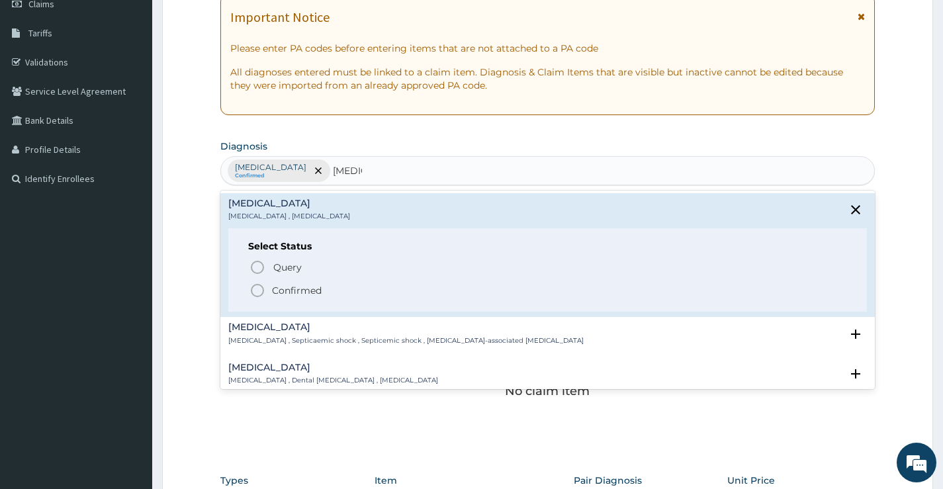
click at [259, 289] on icon "status option filled" at bounding box center [257, 291] width 16 height 16
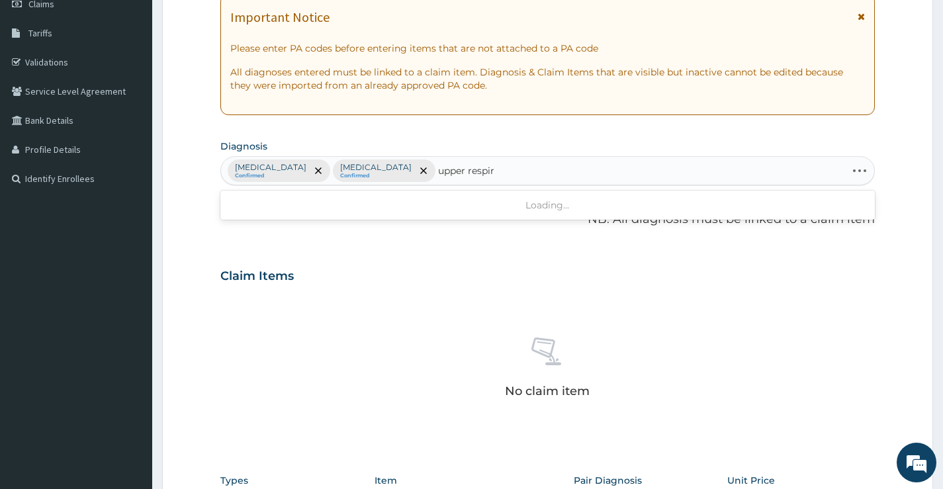
type input "upper respir"
click at [820, 345] on div "No claim item" at bounding box center [547, 370] width 654 height 152
